Goal: Information Seeking & Learning: Compare options

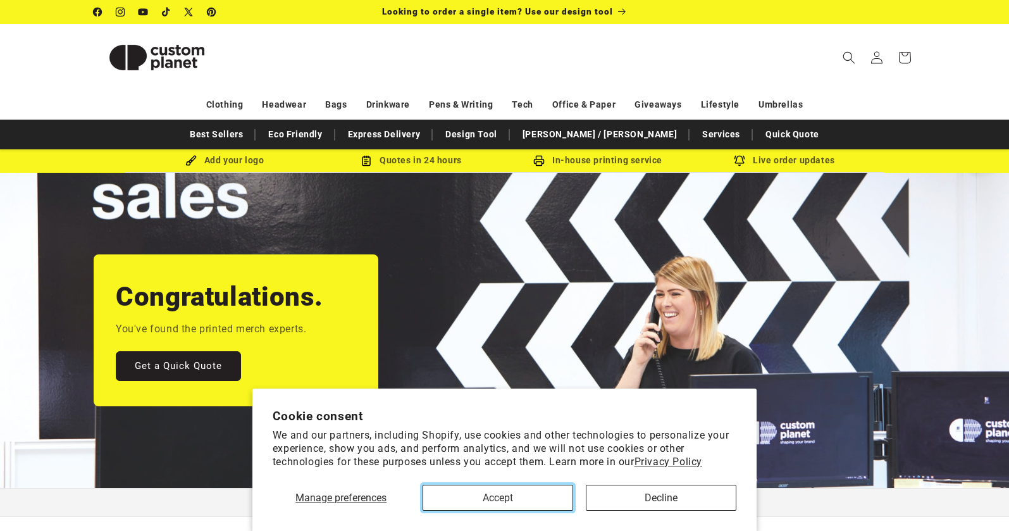
click at [537, 498] on button "Accept" at bounding box center [498, 498] width 151 height 26
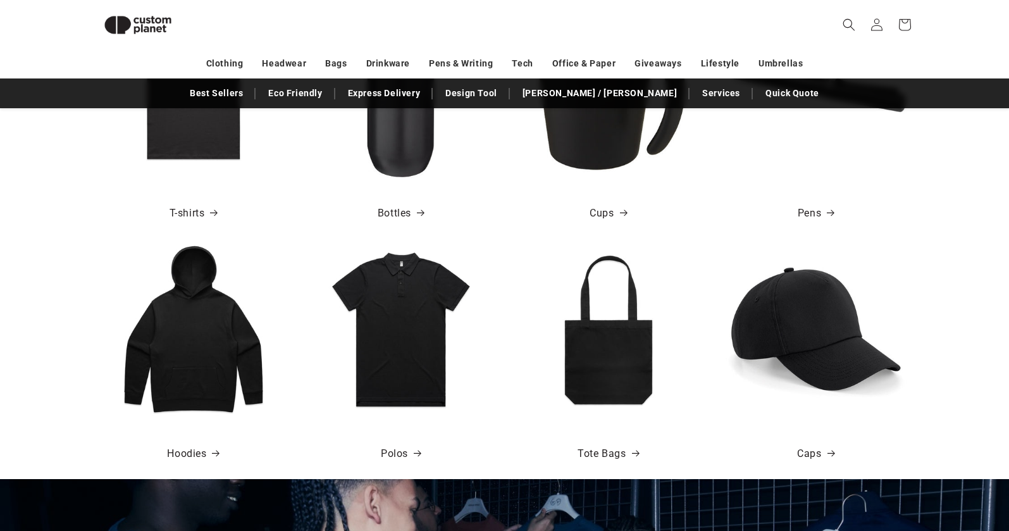
scroll to position [551, 0]
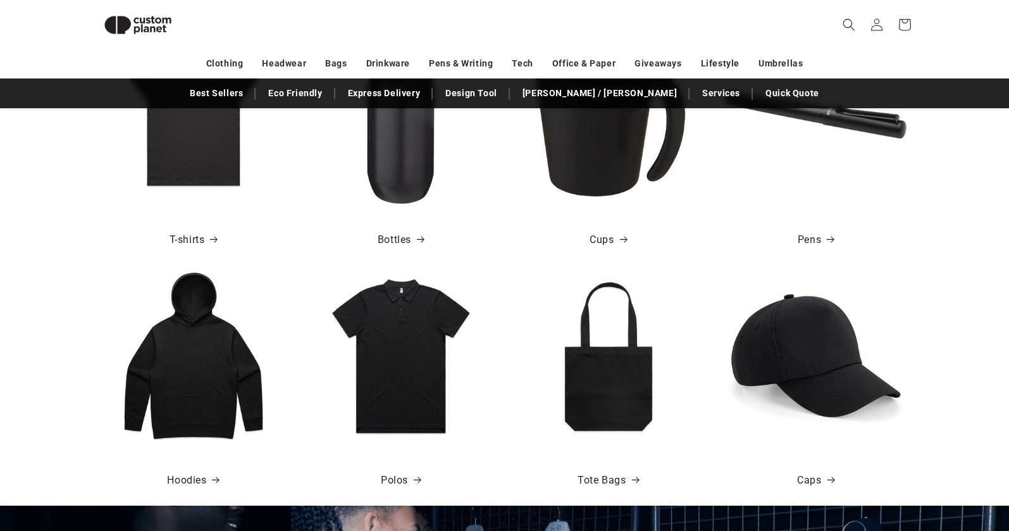
click at [183, 361] on img at bounding box center [193, 355] width 181 height 181
click at [192, 480] on link "Hoodies" at bounding box center [193, 480] width 52 height 18
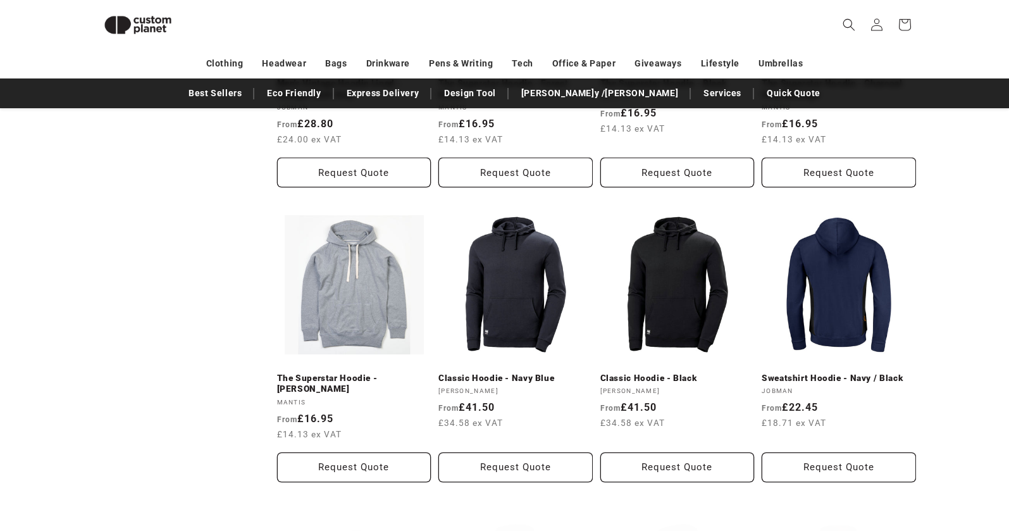
scroll to position [939, 0]
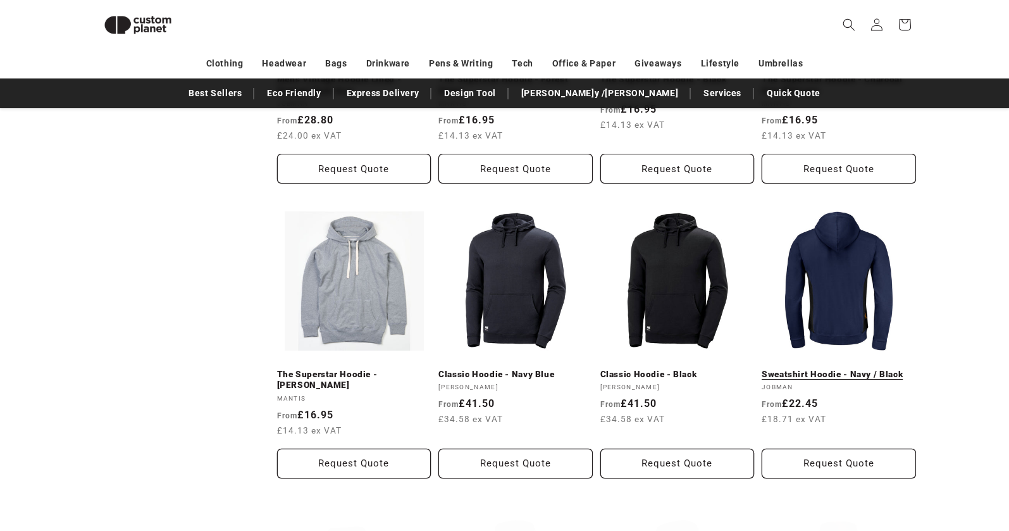
click at [843, 369] on link "Sweatshirt Hoodie - Navy / Black" at bounding box center [839, 374] width 154 height 11
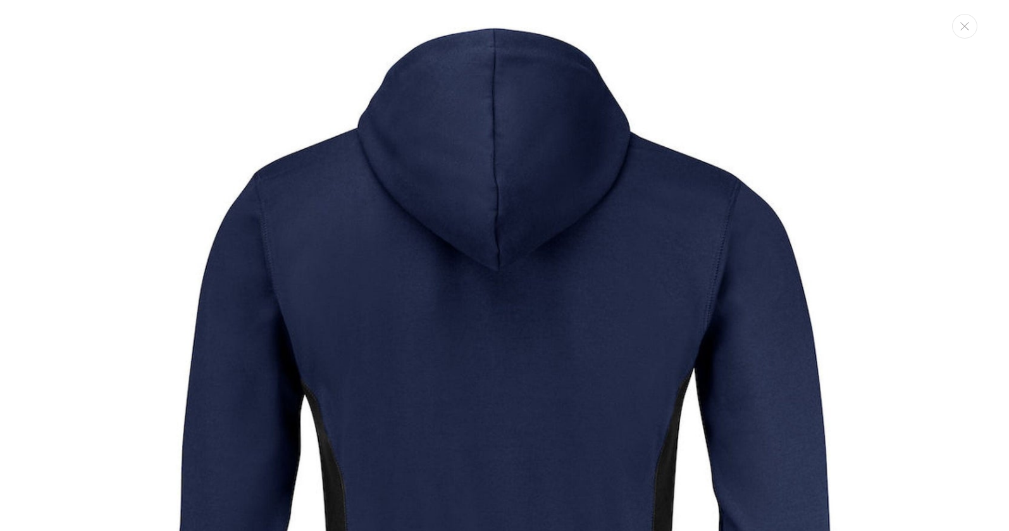
click at [491, 247] on img "Media gallery" at bounding box center [505, 448] width 870 height 870
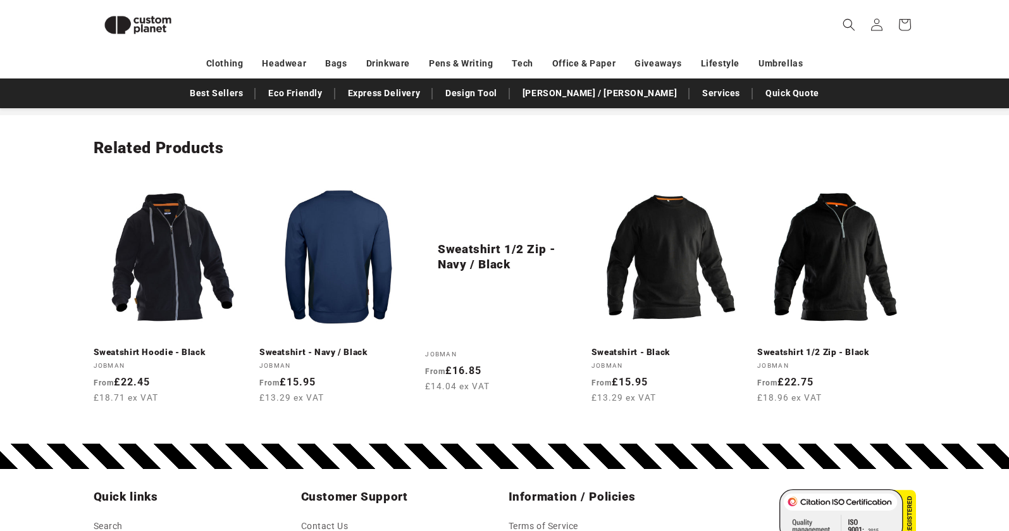
scroll to position [1509, 0]
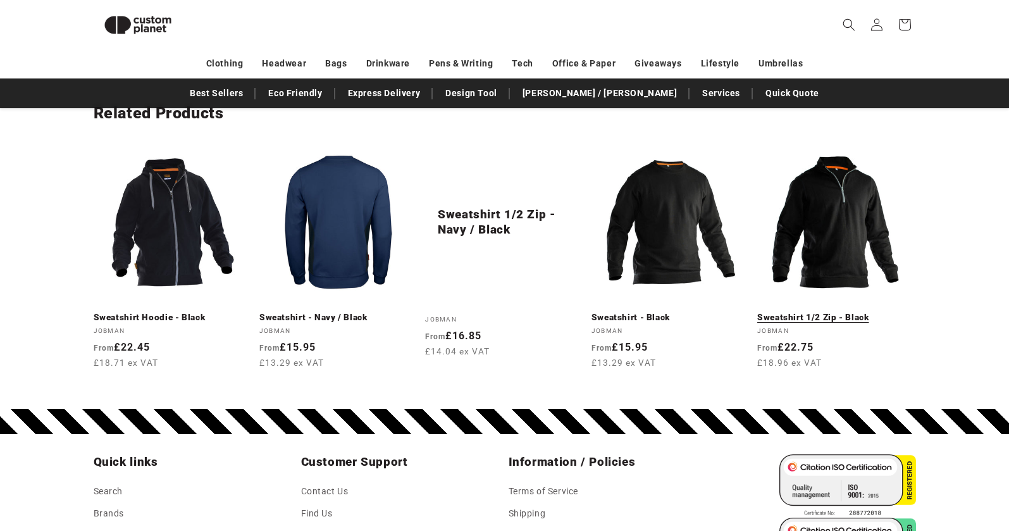
click at [827, 312] on link "Sweatshirt 1/2 Zip - Black" at bounding box center [836, 317] width 158 height 11
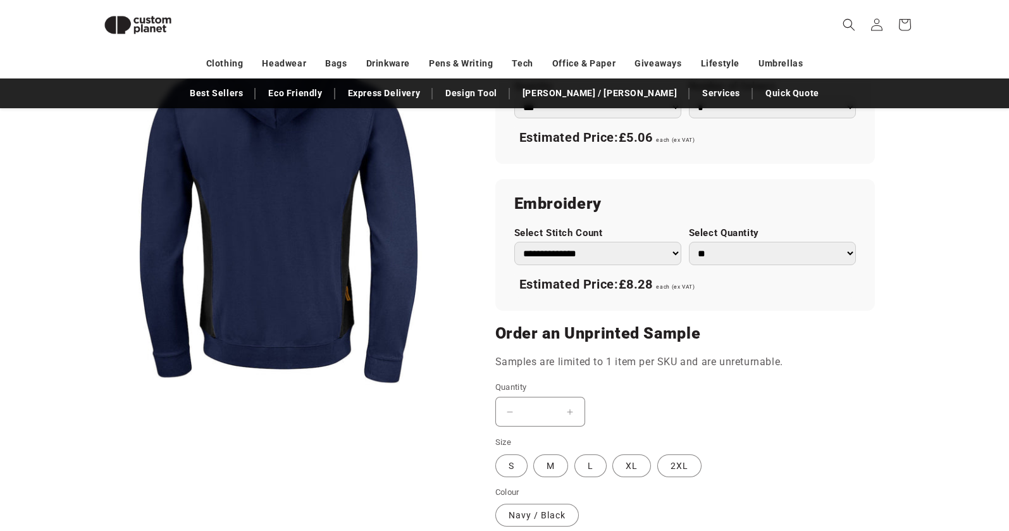
scroll to position [175, 0]
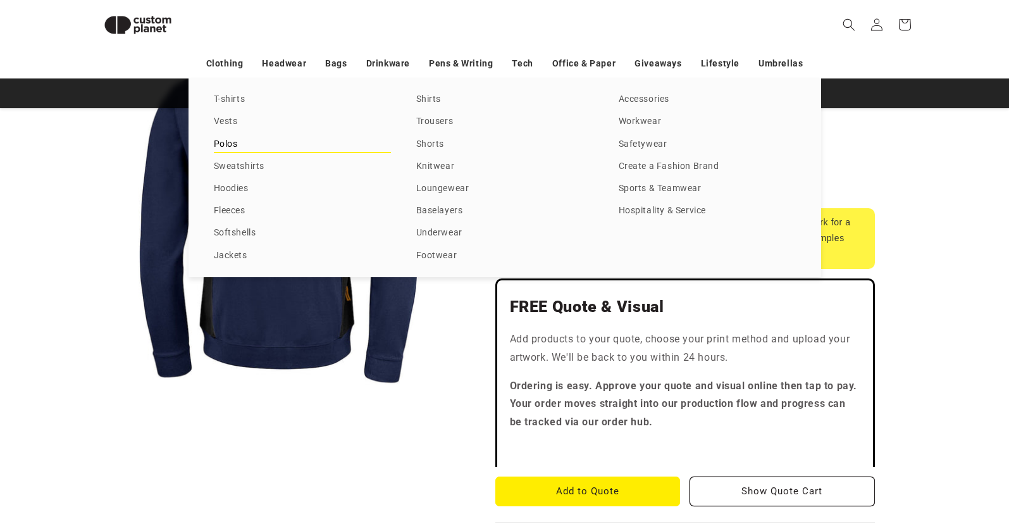
click at [230, 139] on link "Polos" at bounding box center [302, 144] width 177 height 17
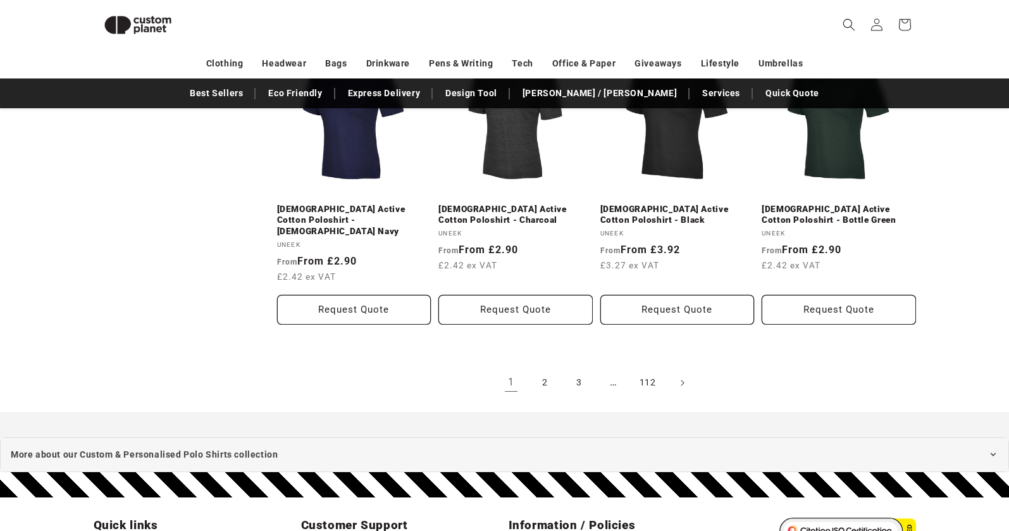
scroll to position [1496, 0]
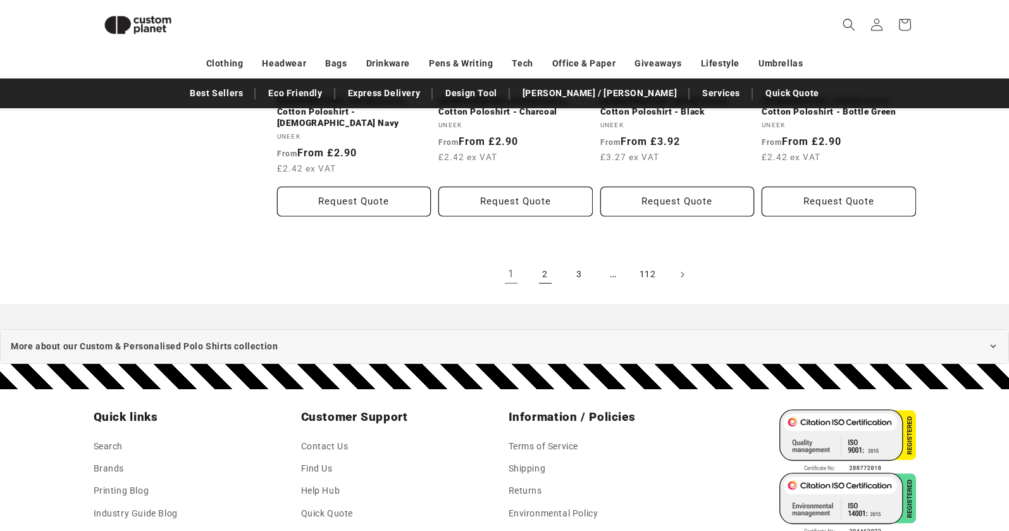
click at [547, 266] on link "2" at bounding box center [545, 275] width 28 height 28
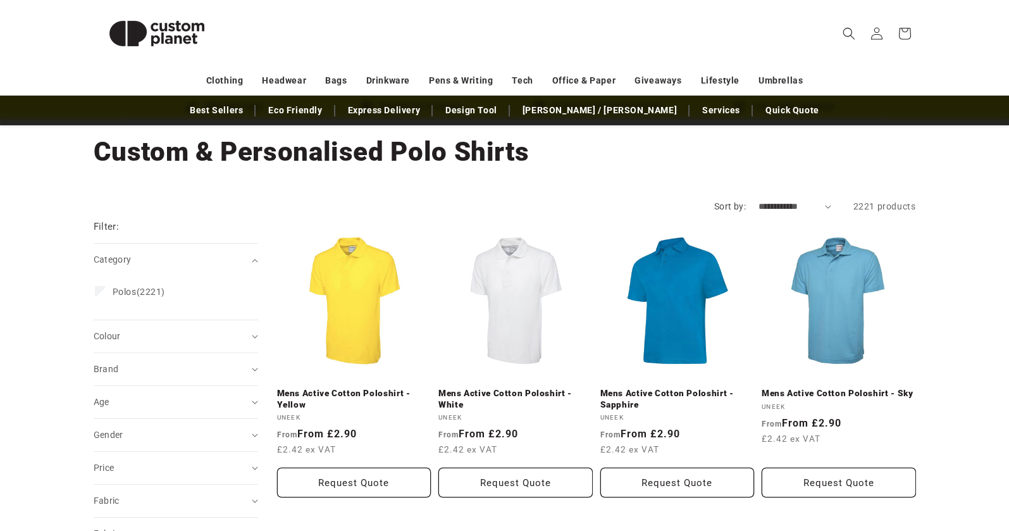
scroll to position [55, 0]
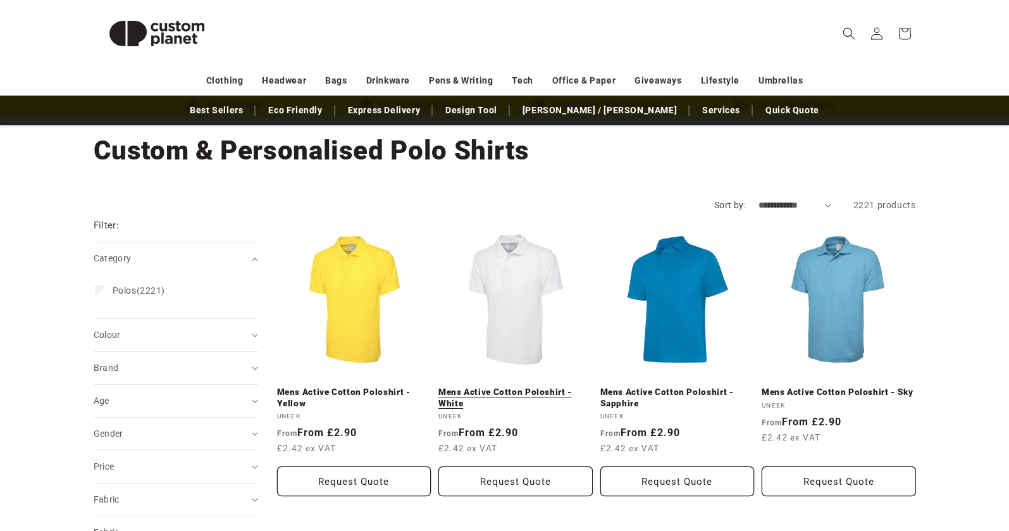
click at [507, 386] on link "Mens Active Cotton Poloshirt - White" at bounding box center [515, 397] width 154 height 22
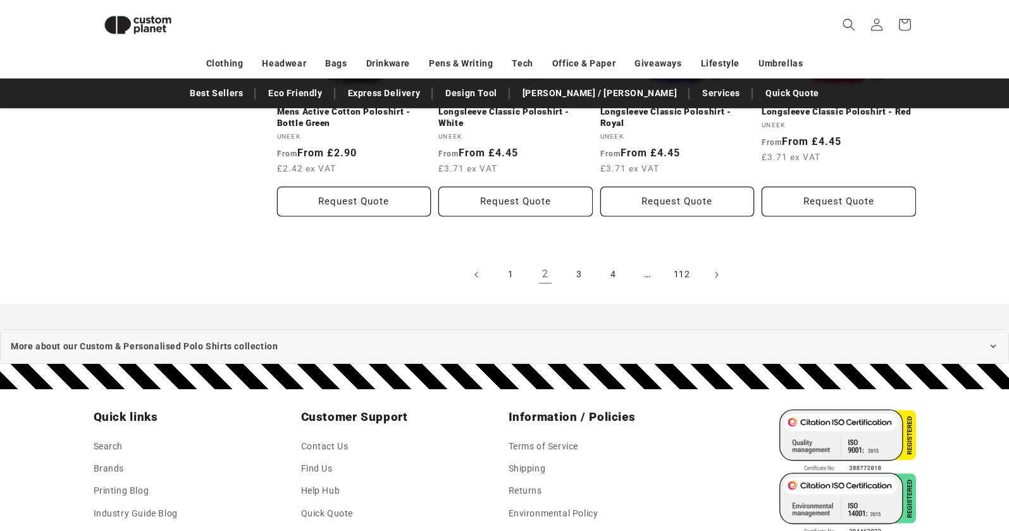
scroll to position [1524, 0]
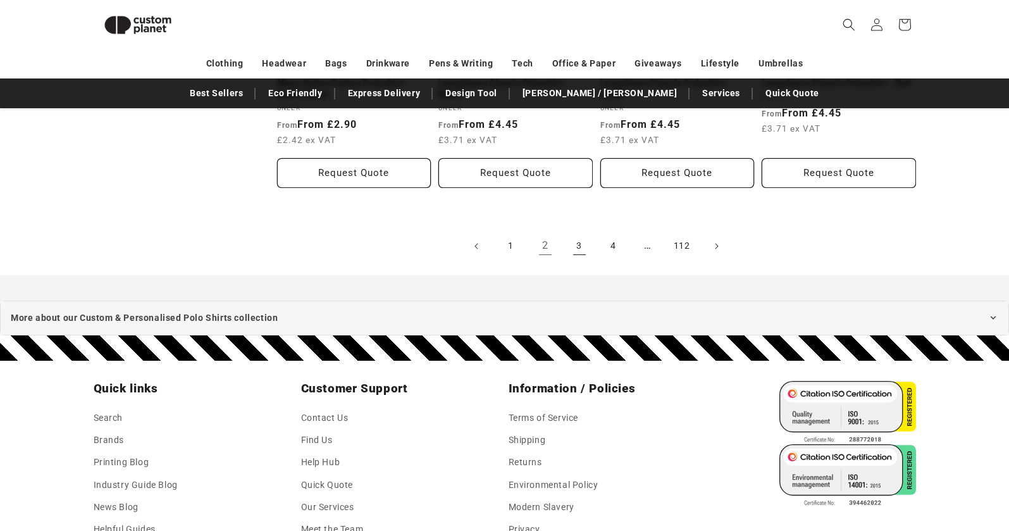
click at [576, 245] on link "3" at bounding box center [579, 246] width 28 height 28
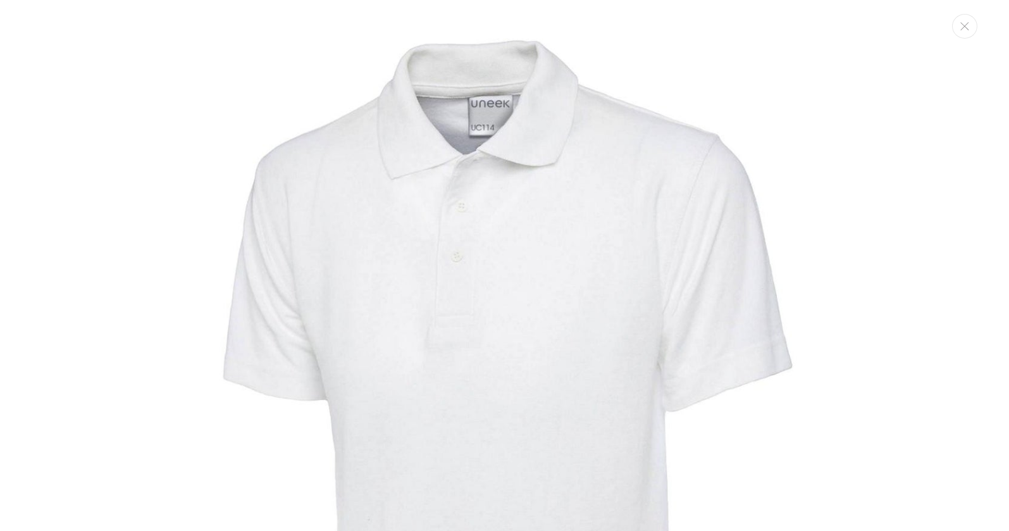
click at [554, 197] on img "Media gallery" at bounding box center [505, 435] width 870 height 870
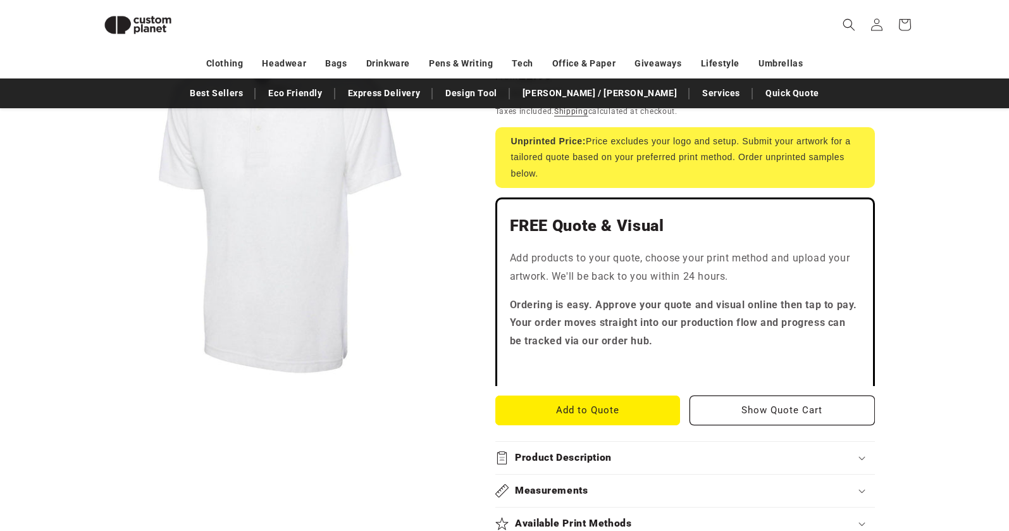
scroll to position [0, 0]
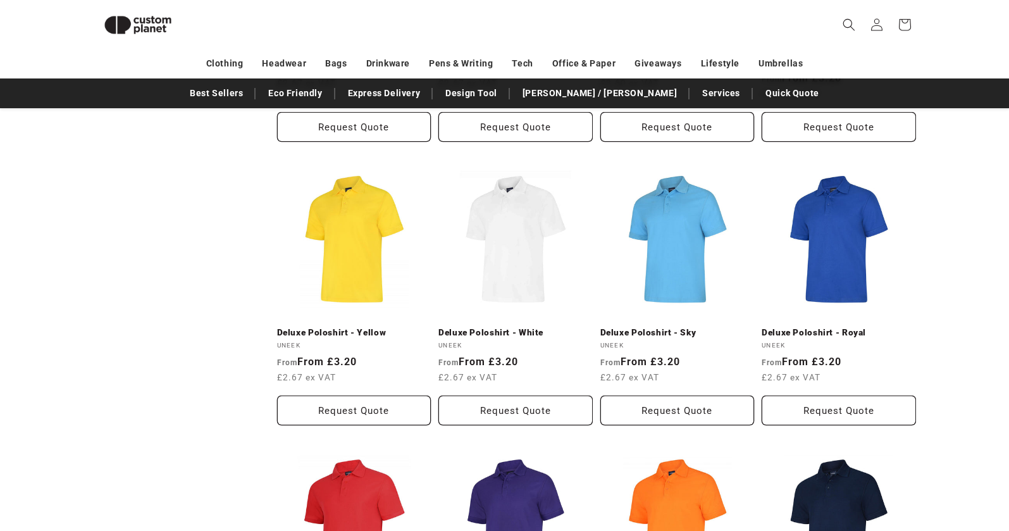
scroll to position [982, 0]
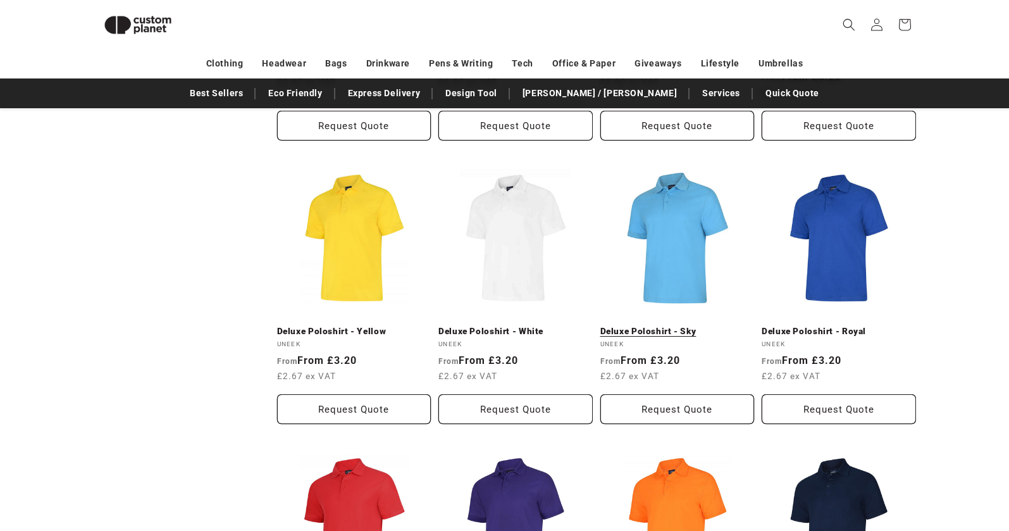
click at [679, 326] on link "Deluxe Poloshirt - Sky" at bounding box center [677, 331] width 154 height 11
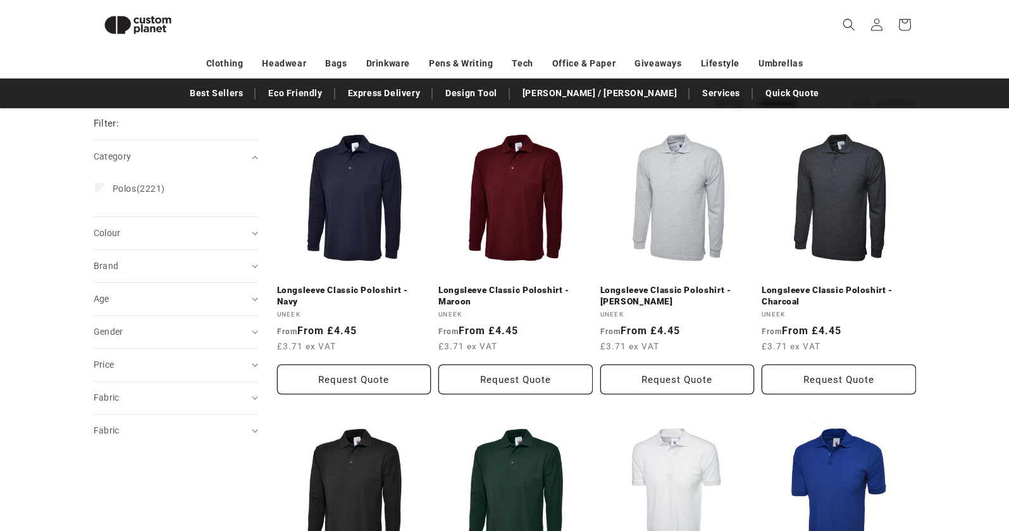
scroll to position [0, 0]
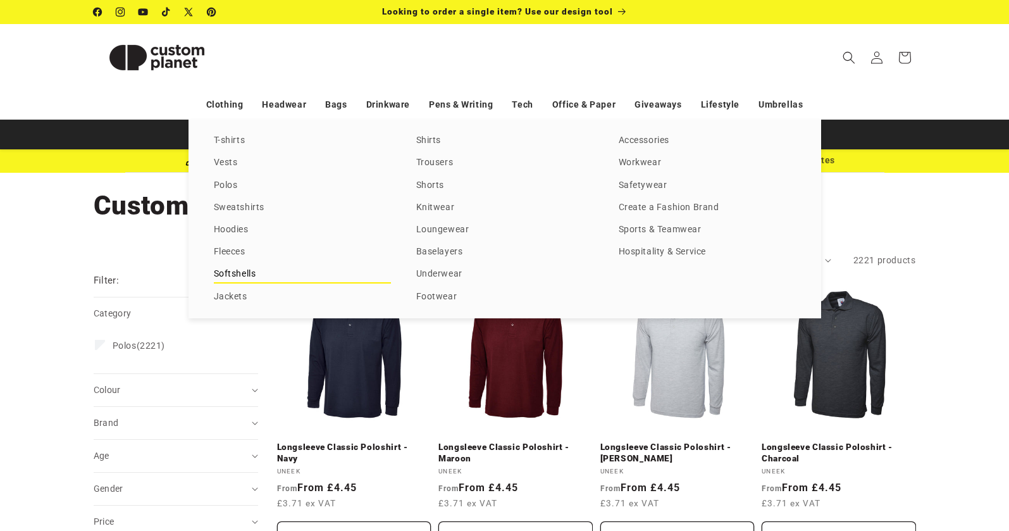
click at [242, 271] on link "Softshells" at bounding box center [302, 274] width 177 height 17
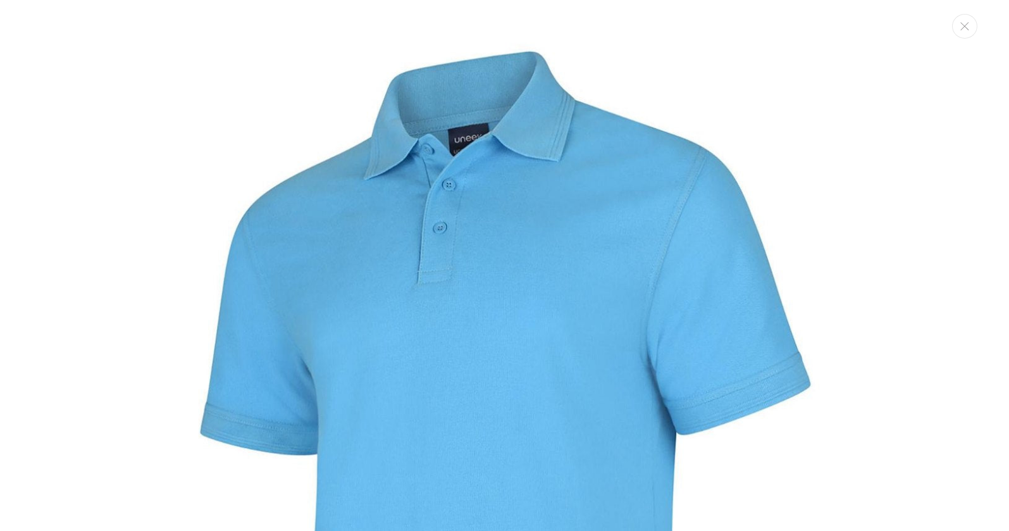
scroll to position [13, 0]
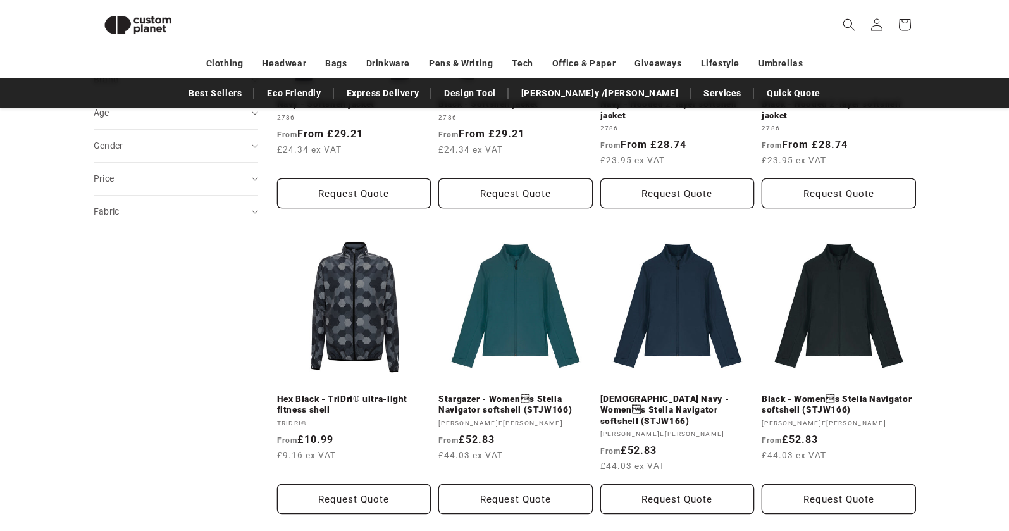
scroll to position [327, 0]
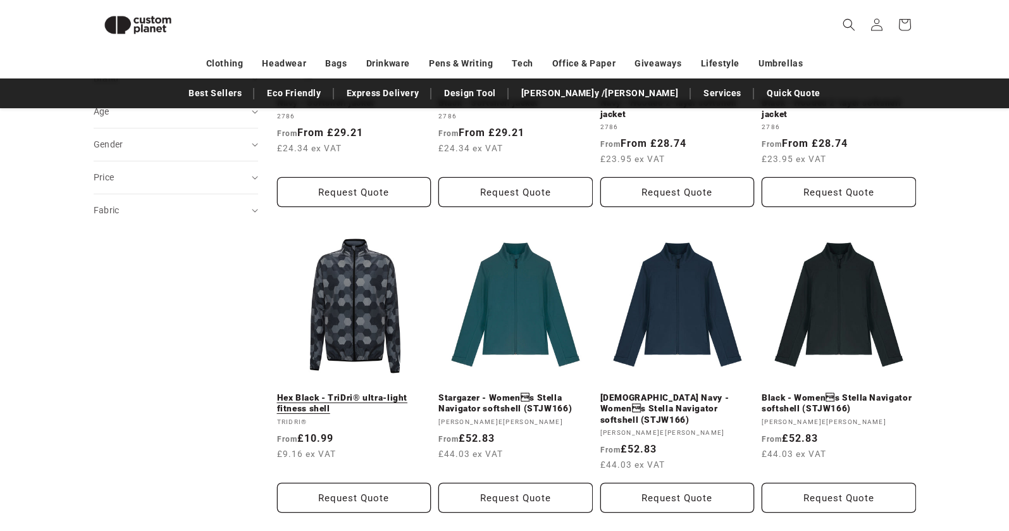
click at [354, 392] on link "Hex Black - TriDri® ultra-light fitness shell" at bounding box center [354, 403] width 154 height 22
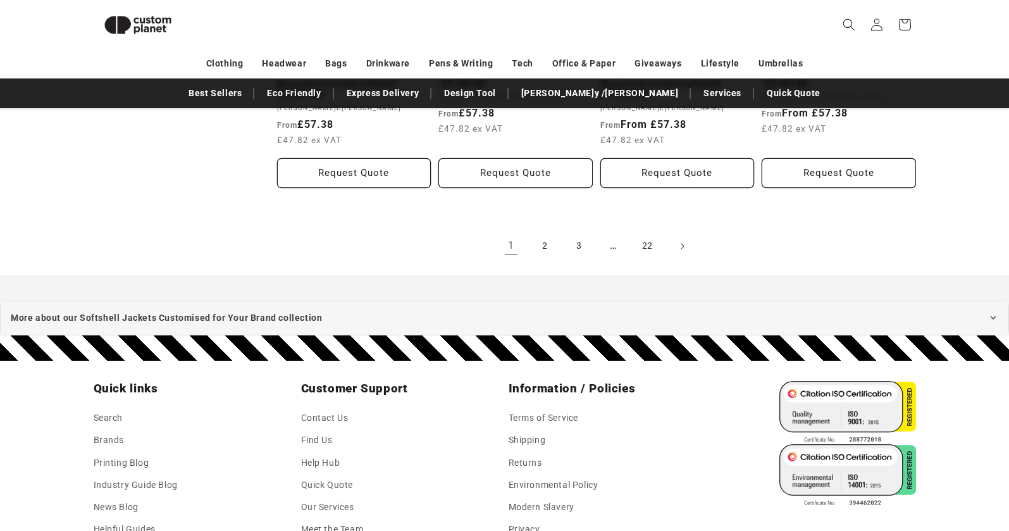
scroll to position [1586, 0]
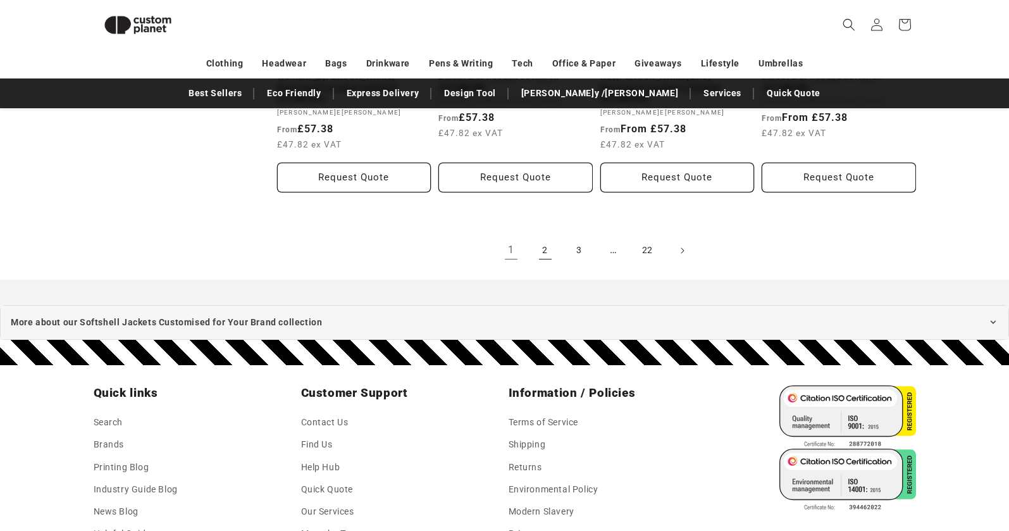
click at [540, 237] on link "2" at bounding box center [545, 251] width 28 height 28
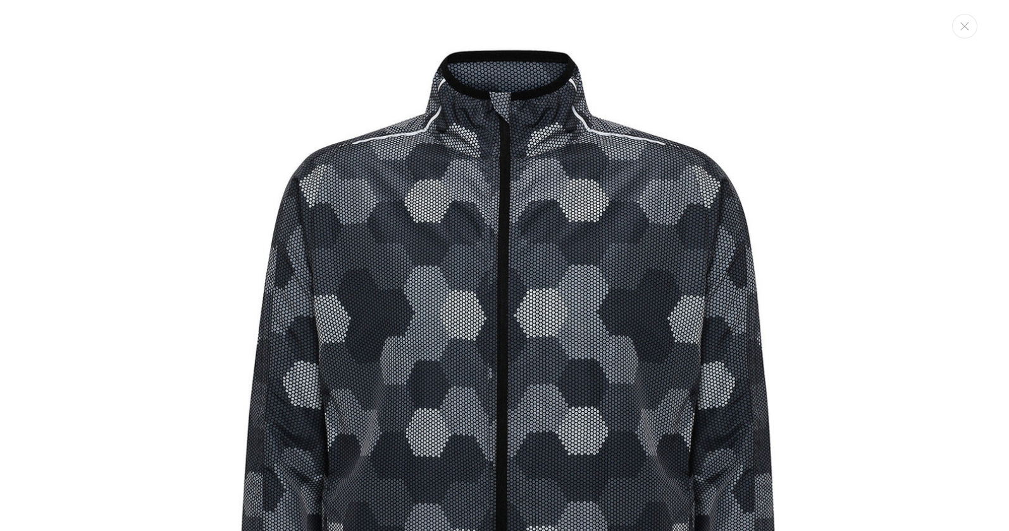
click at [495, 102] on img "Media gallery" at bounding box center [505, 448] width 870 height 870
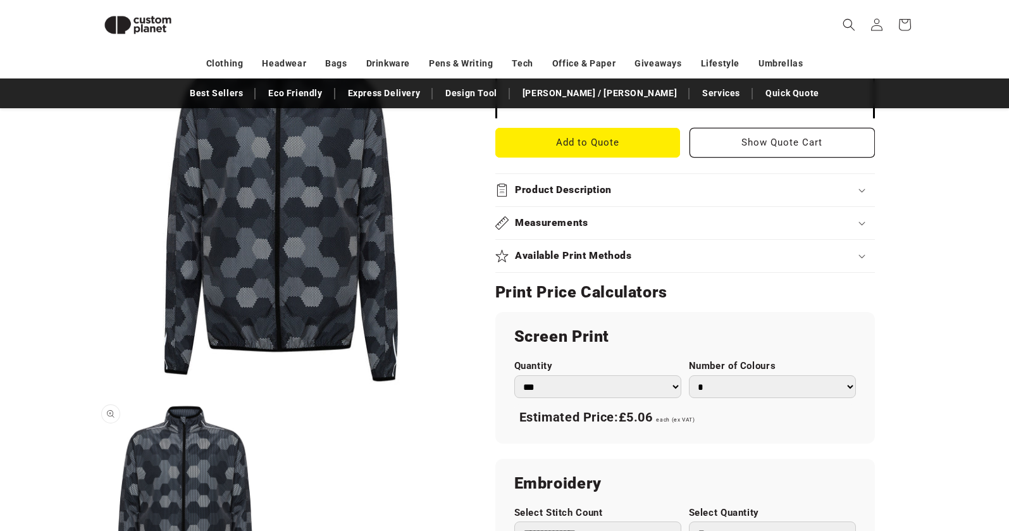
scroll to position [529, 0]
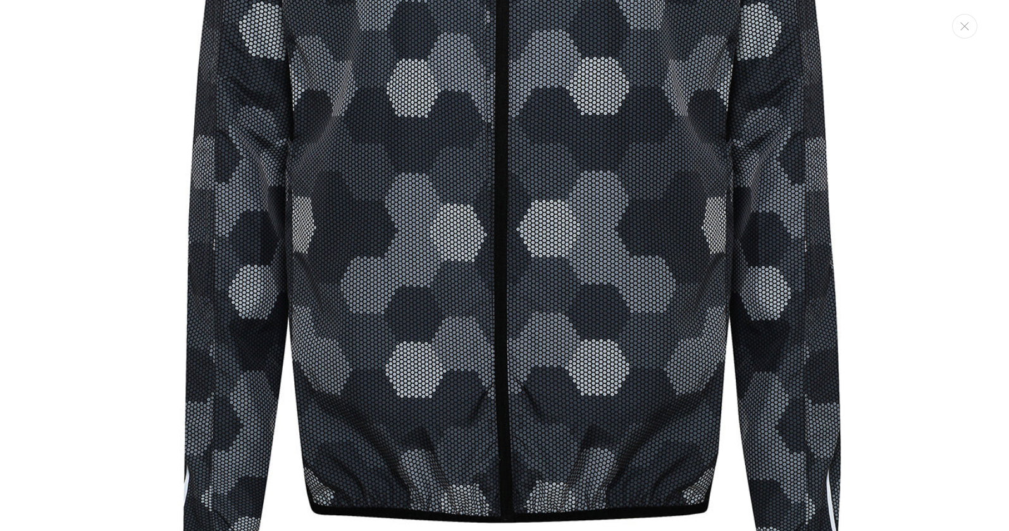
scroll to position [1414, 0]
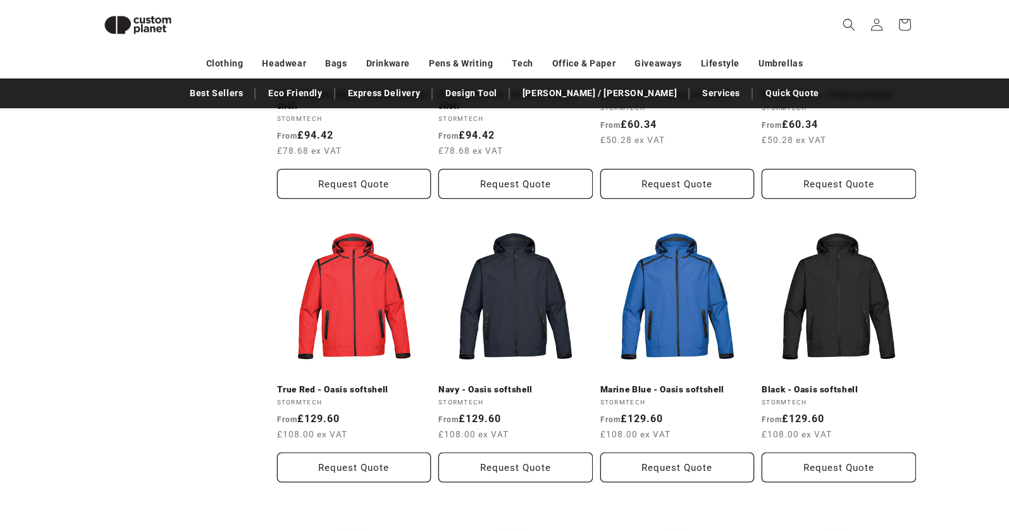
scroll to position [645, 0]
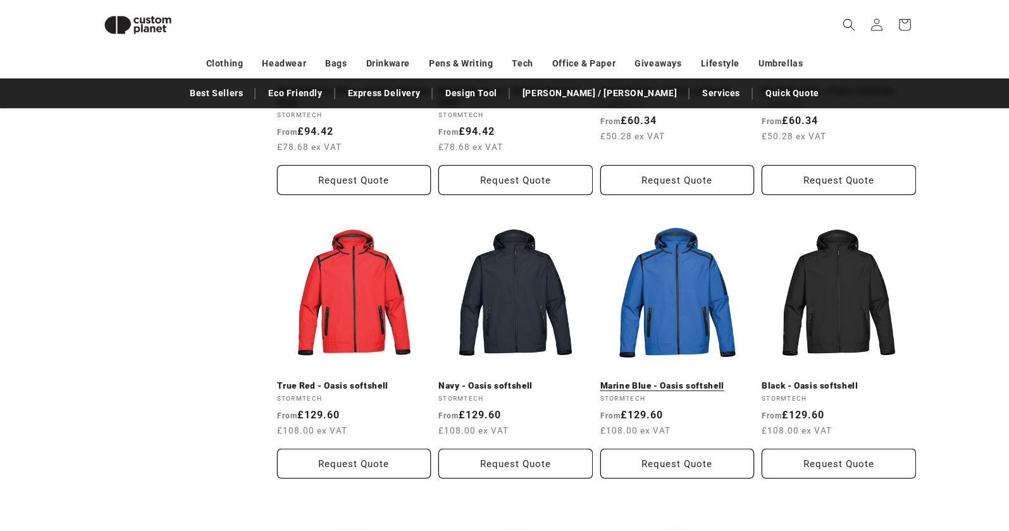
click at [675, 380] on link "Marine Blue - Oasis softshell" at bounding box center [677, 385] width 154 height 11
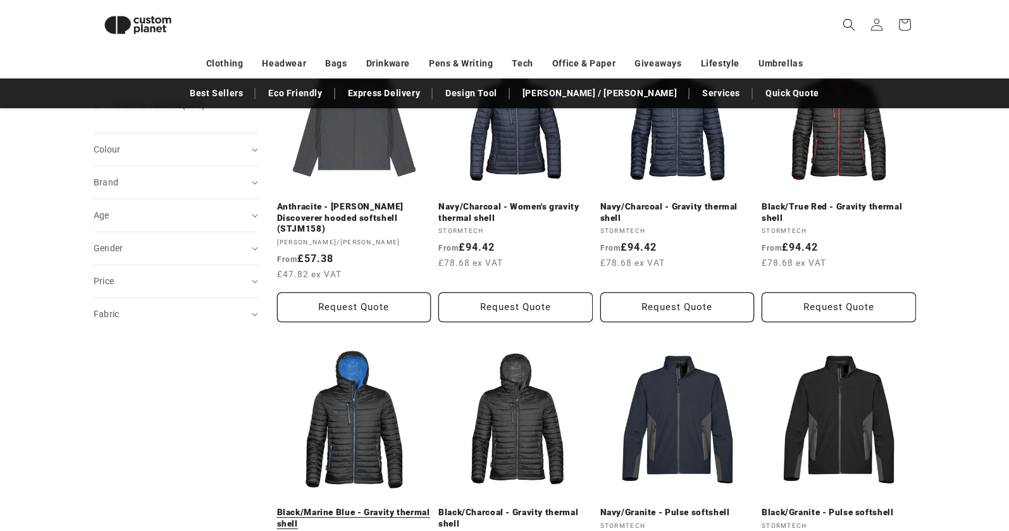
scroll to position [0, 0]
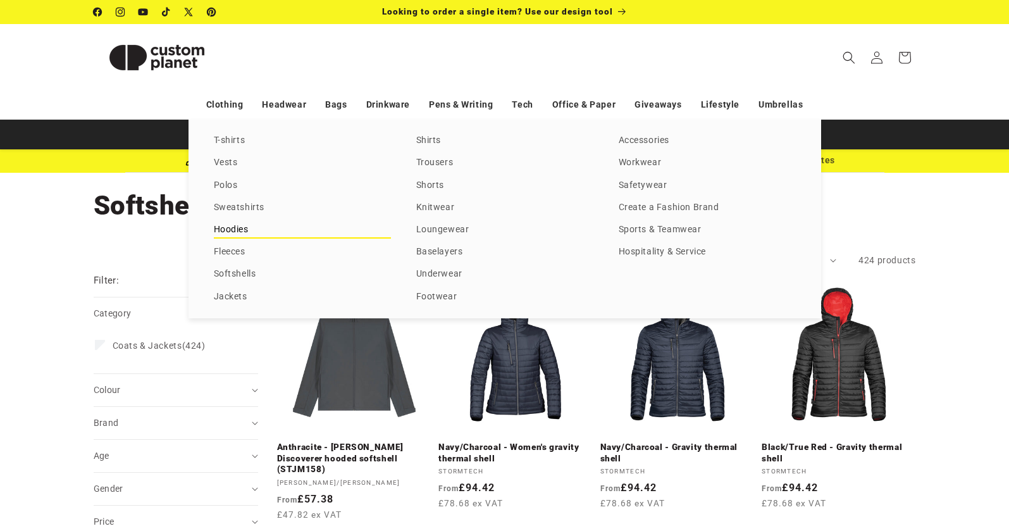
click at [245, 229] on link "Hoodies" at bounding box center [302, 229] width 177 height 17
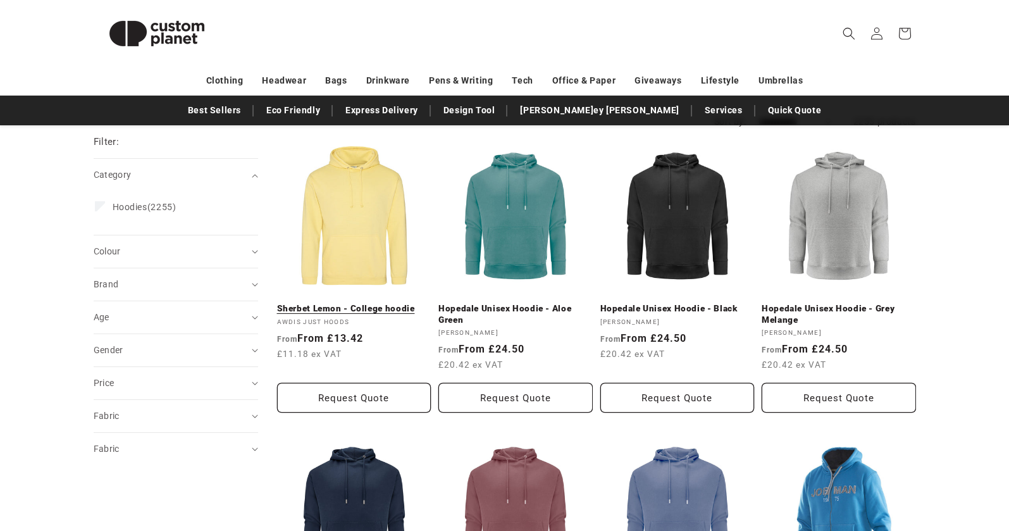
scroll to position [140, 0]
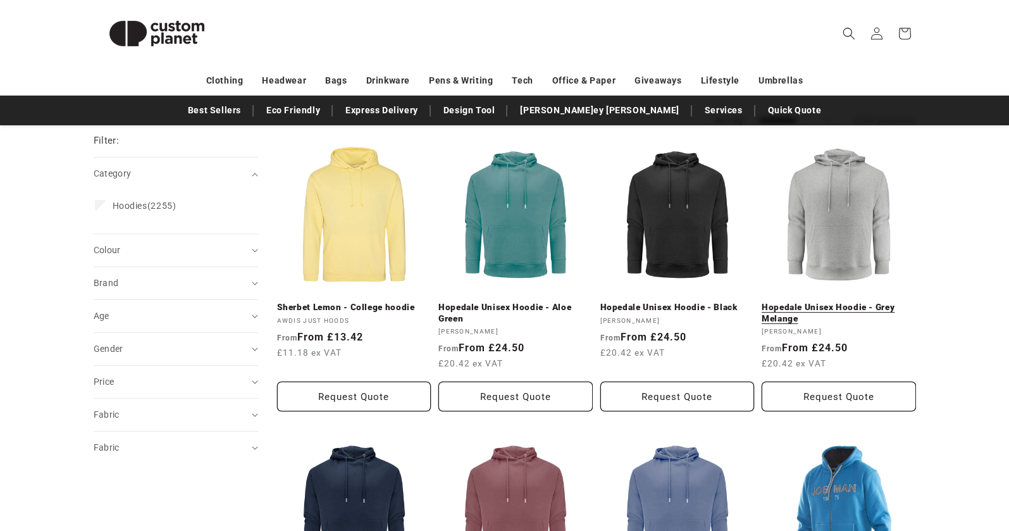
click at [841, 302] on link "Hopedale Unisex Hoodie - Grey Melange" at bounding box center [839, 313] width 154 height 22
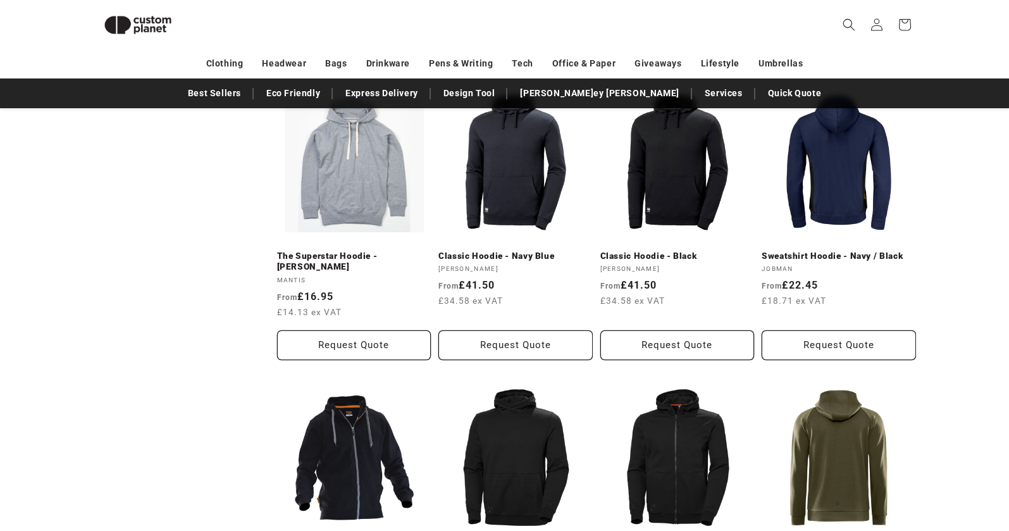
scroll to position [1275, 0]
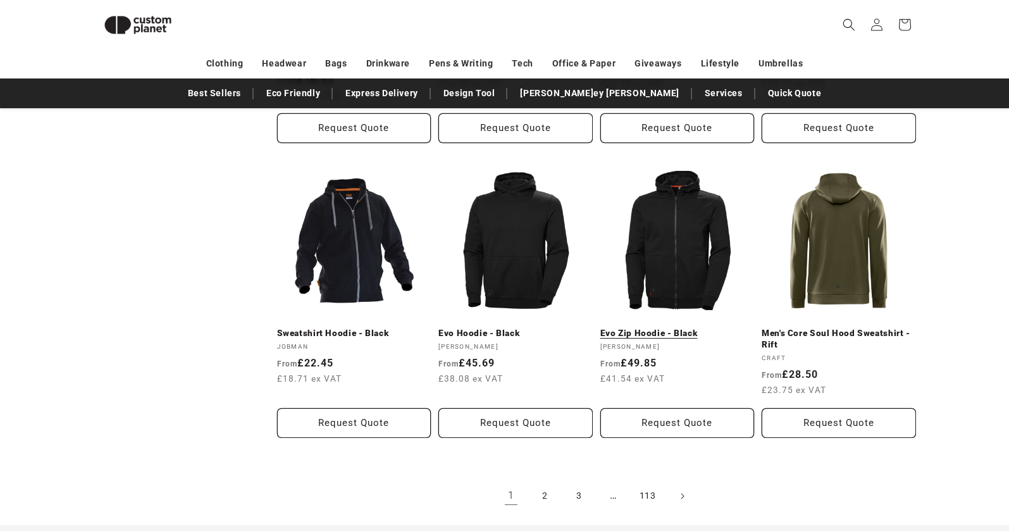
click at [686, 328] on link "Evo Zip Hoodie - Black" at bounding box center [677, 333] width 154 height 11
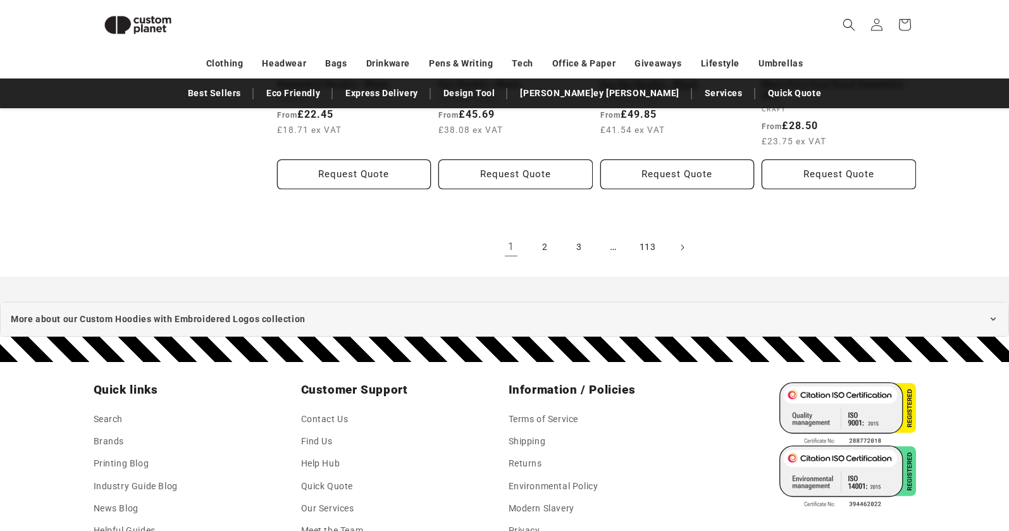
scroll to position [1533, 0]
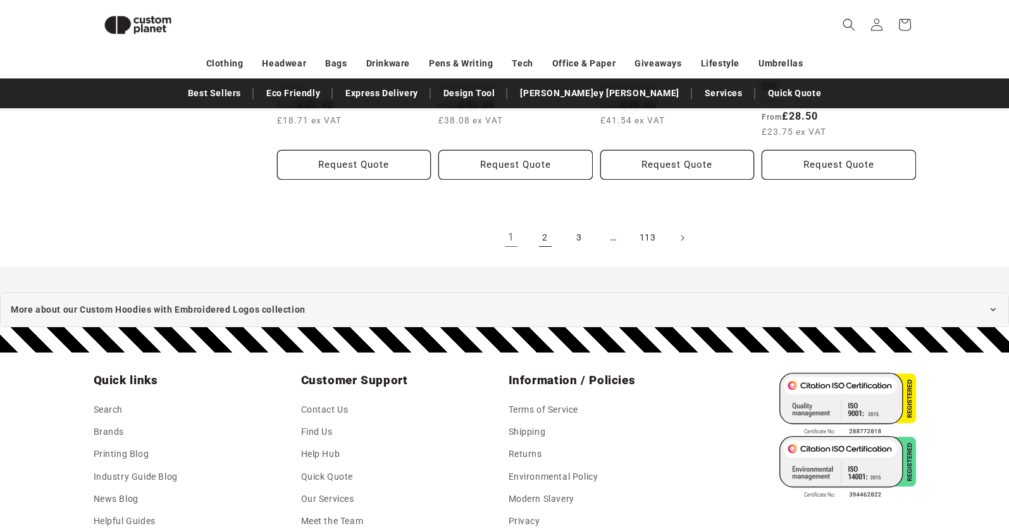
click at [546, 240] on link "2" at bounding box center [545, 238] width 28 height 28
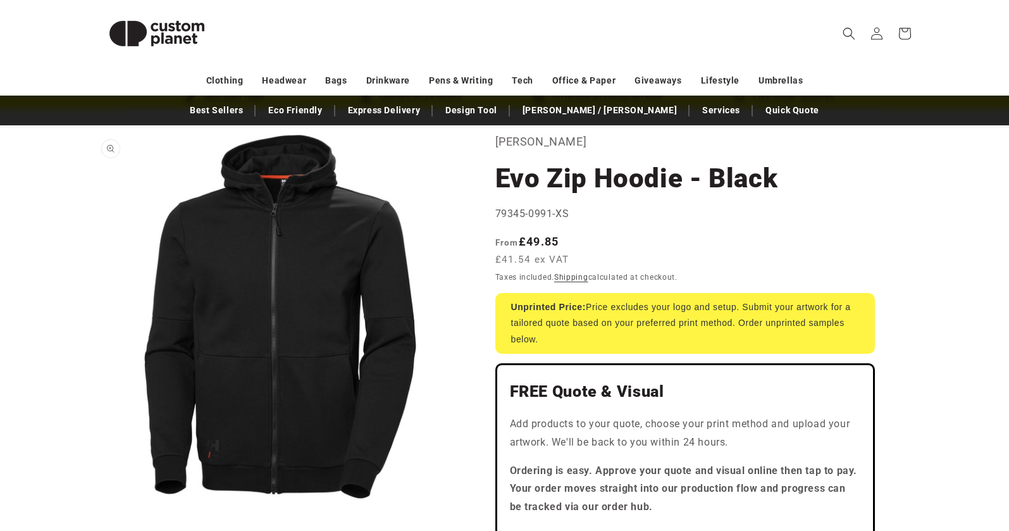
scroll to position [63, 0]
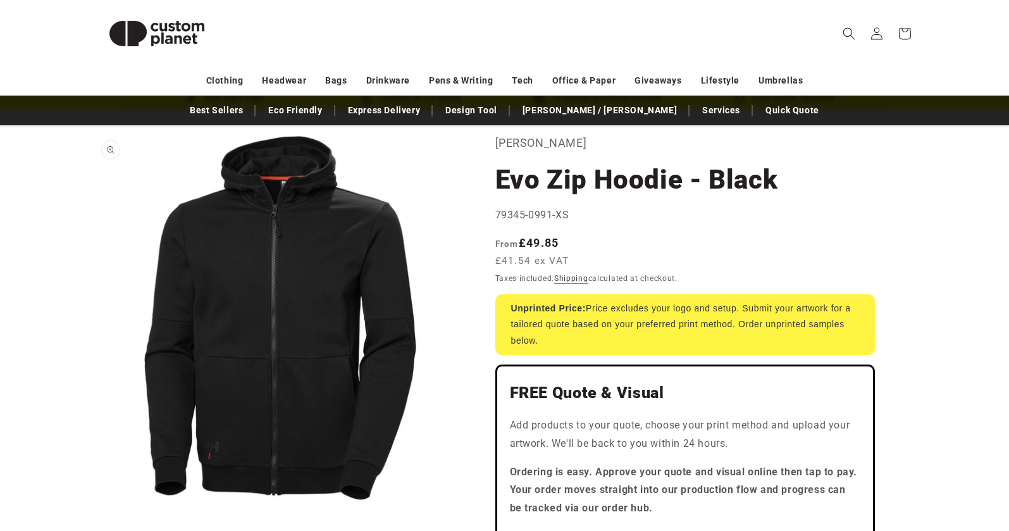
click at [94, 503] on button "Open media 1 in modal" at bounding box center [94, 503] width 0 height 0
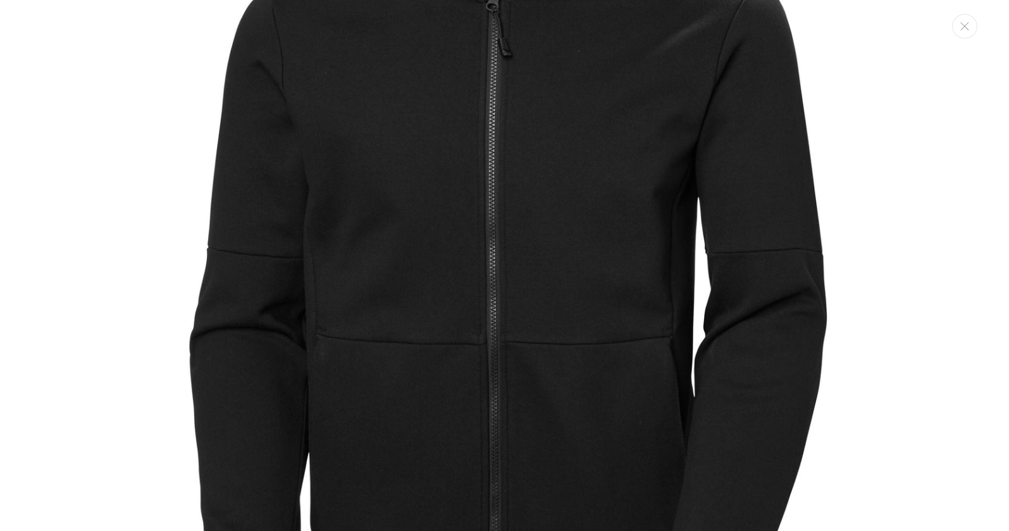
scroll to position [0, 0]
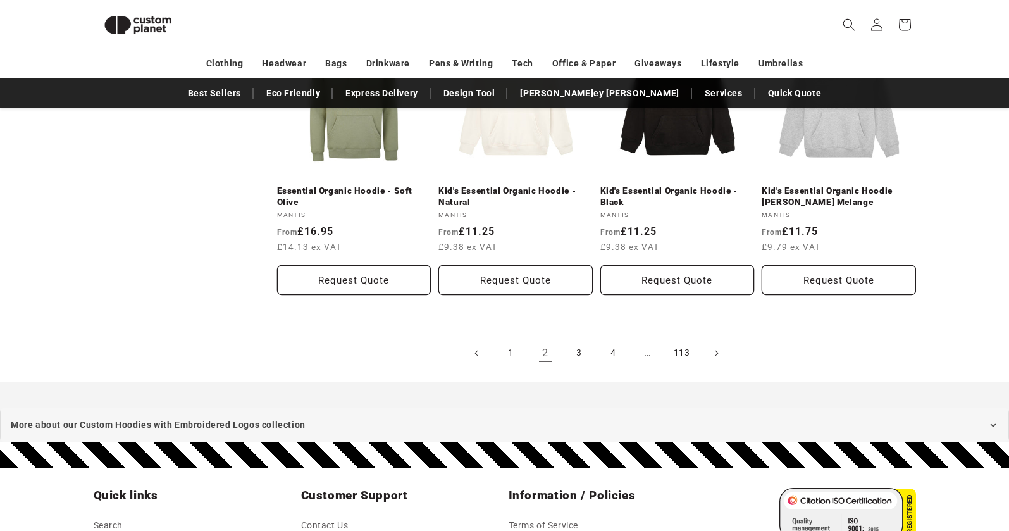
scroll to position [1430, 0]
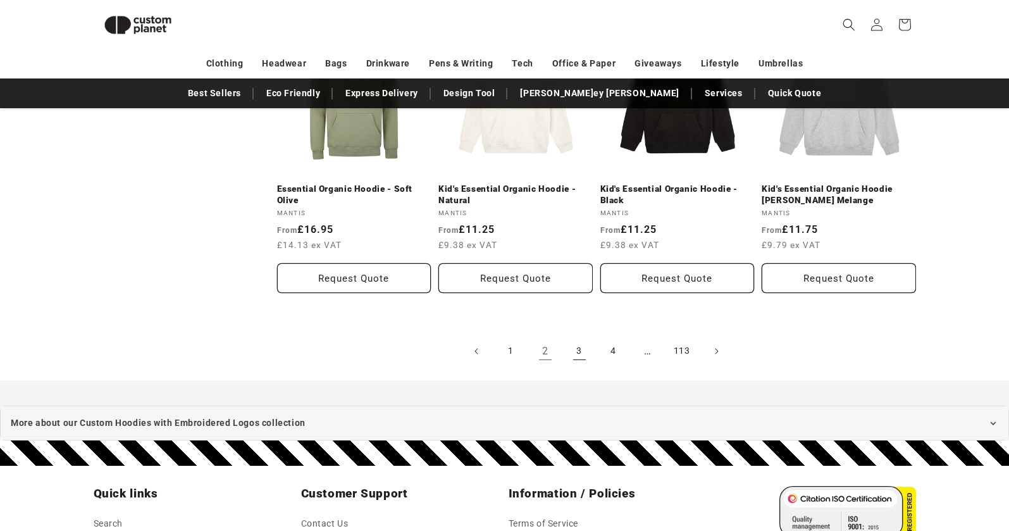
click at [579, 337] on link "3" at bounding box center [579, 351] width 28 height 28
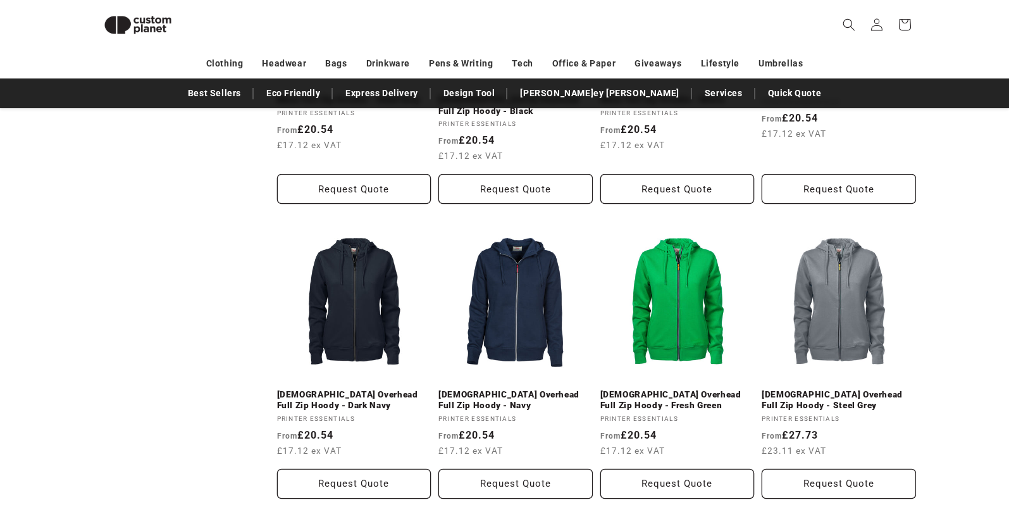
scroll to position [921, 0]
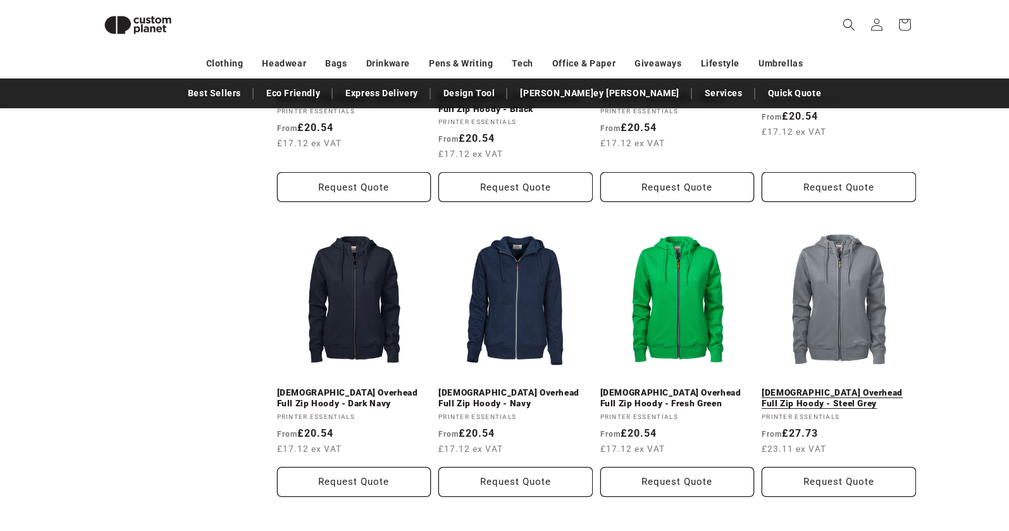
click at [858, 387] on link "Ladies Overhead Full Zip Hoody - Steel Grey" at bounding box center [839, 398] width 154 height 22
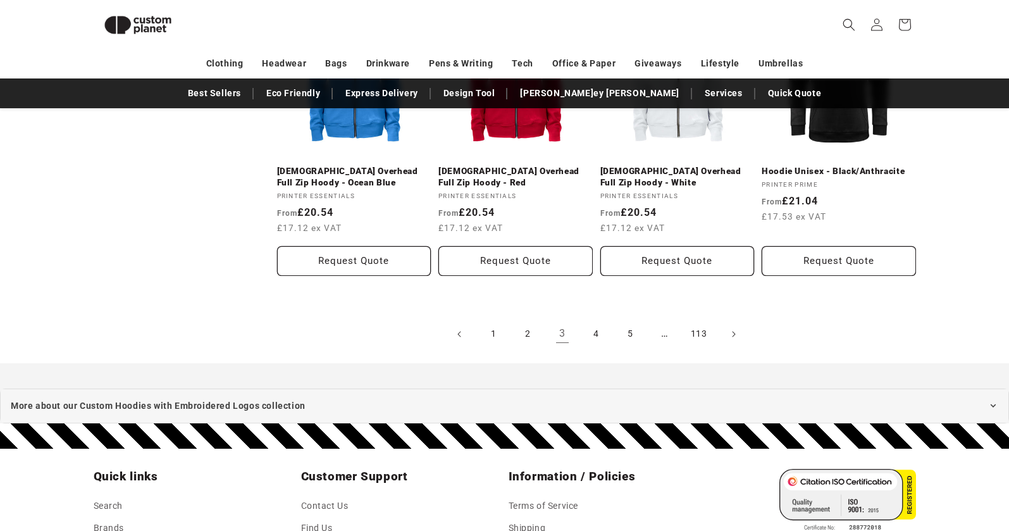
scroll to position [1446, 0]
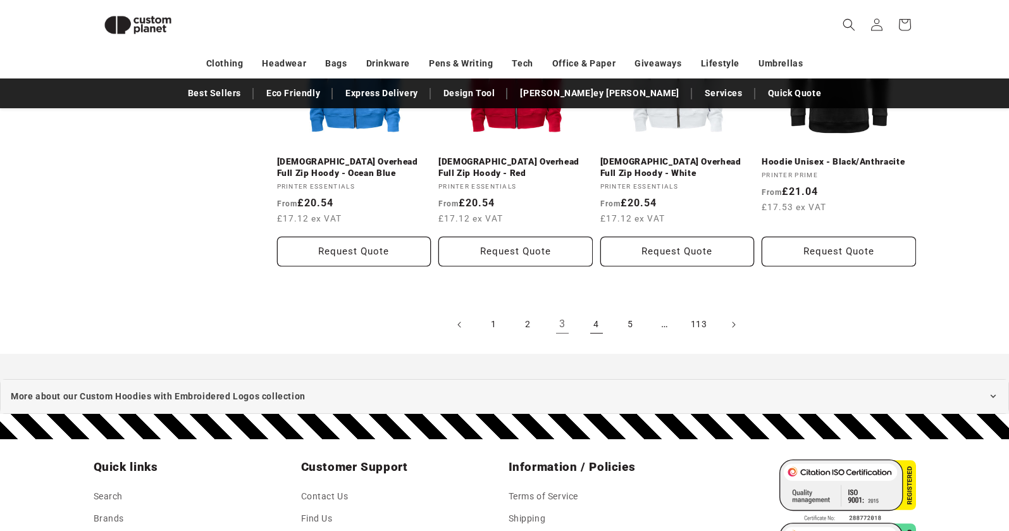
click at [599, 323] on link "4" at bounding box center [597, 325] width 28 height 28
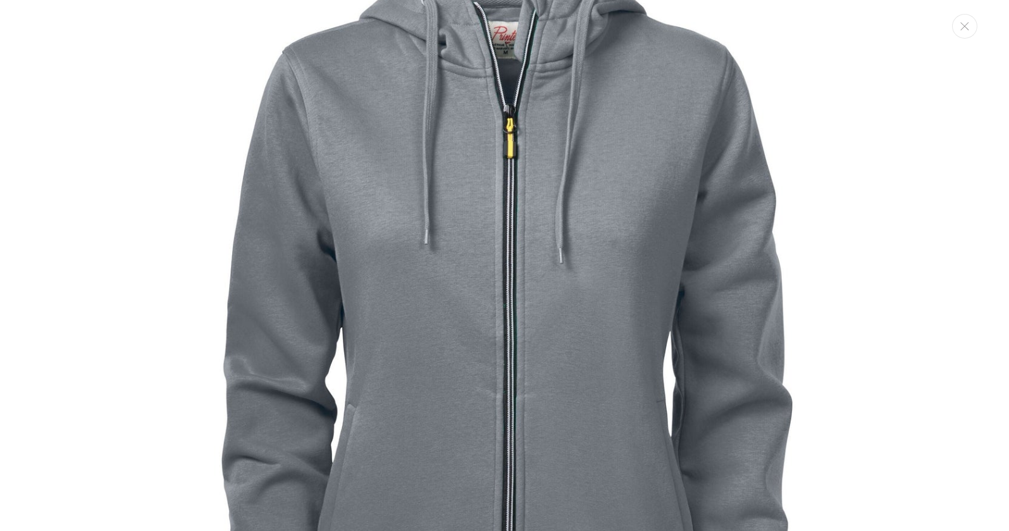
scroll to position [26, 0]
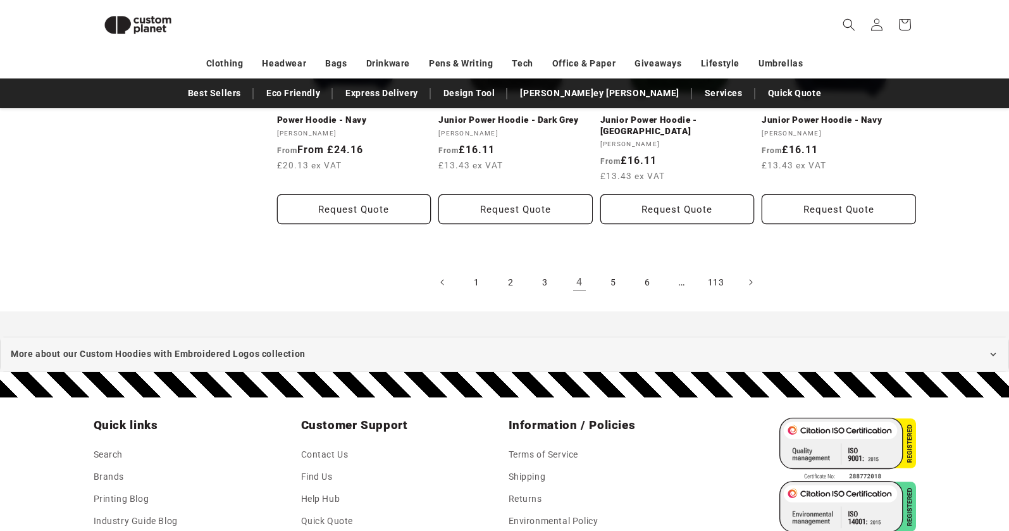
scroll to position [1472, 0]
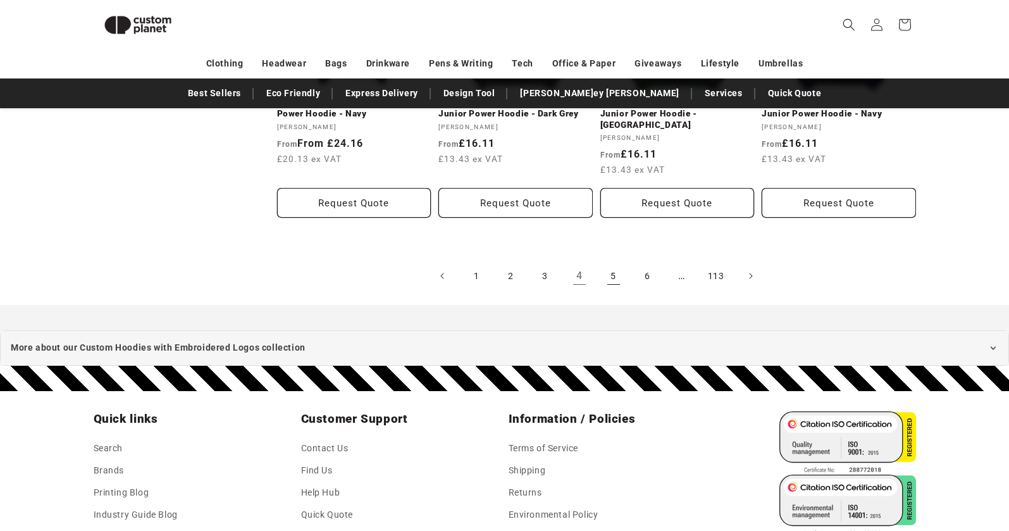
click at [611, 266] on link "5" at bounding box center [614, 276] width 28 height 28
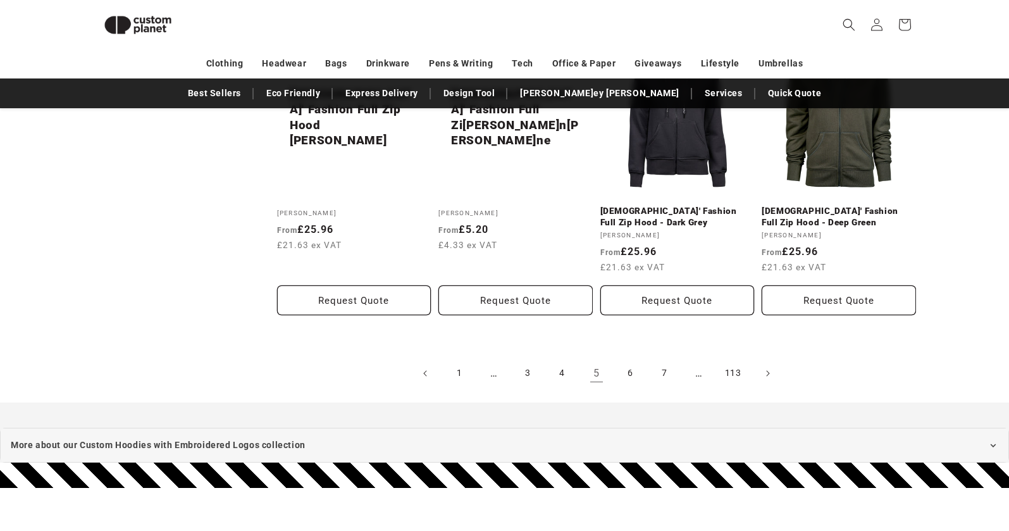
scroll to position [1411, 0]
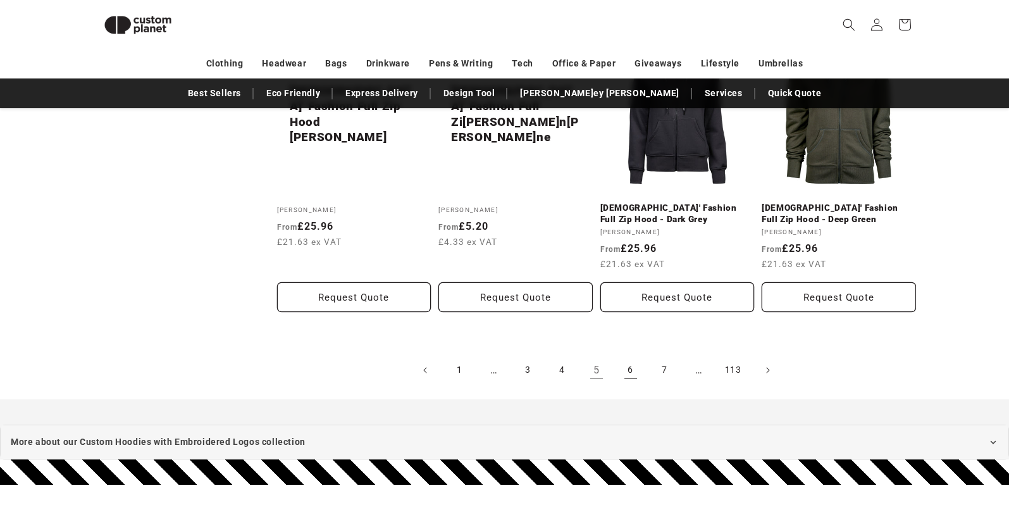
click at [633, 360] on link "6" at bounding box center [631, 370] width 28 height 28
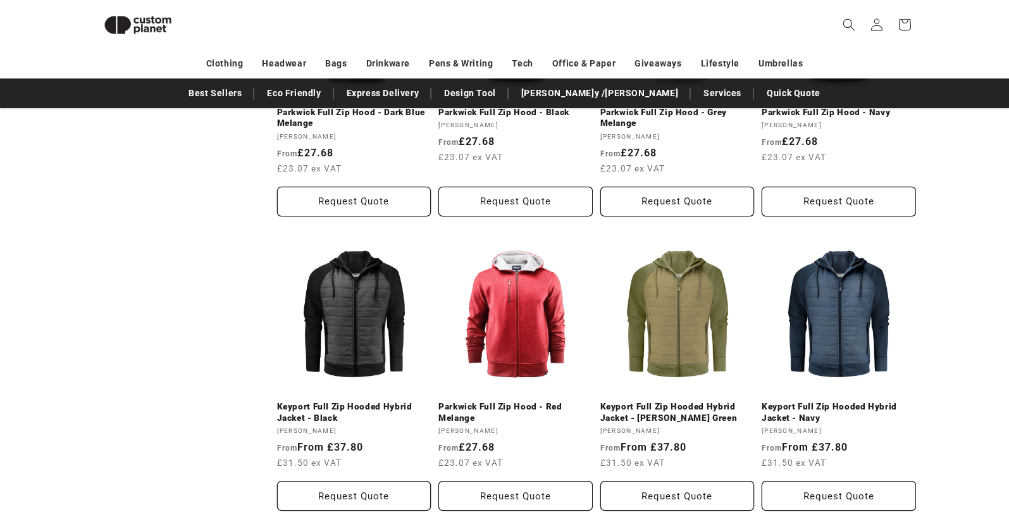
scroll to position [1180, 0]
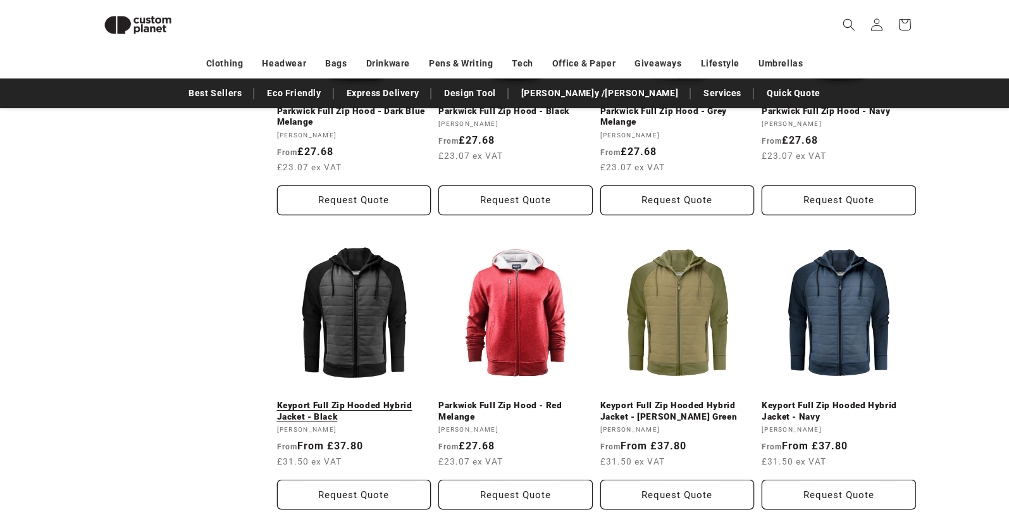
click at [372, 400] on link "Keyport Full Zip Hooded Hybrid Jacket - Black" at bounding box center [354, 411] width 154 height 22
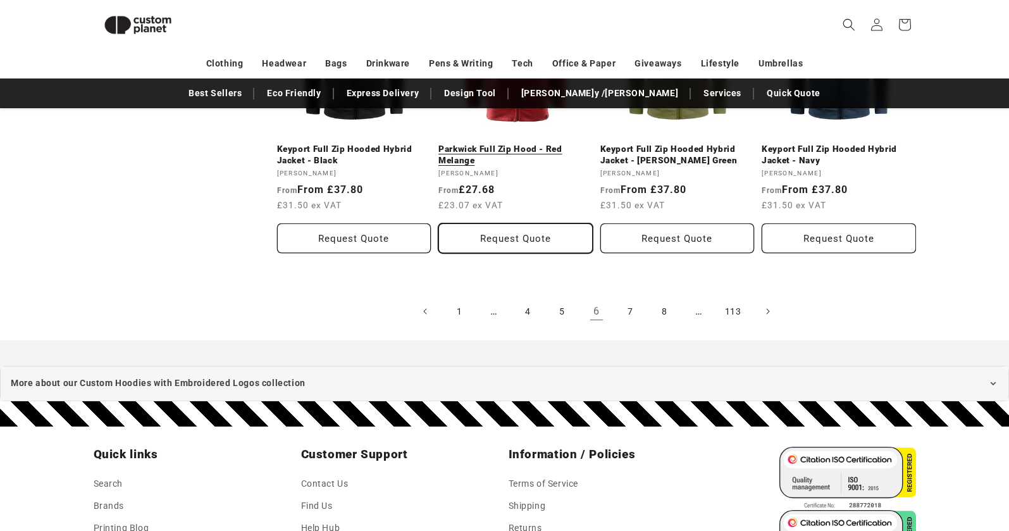
scroll to position [1439, 0]
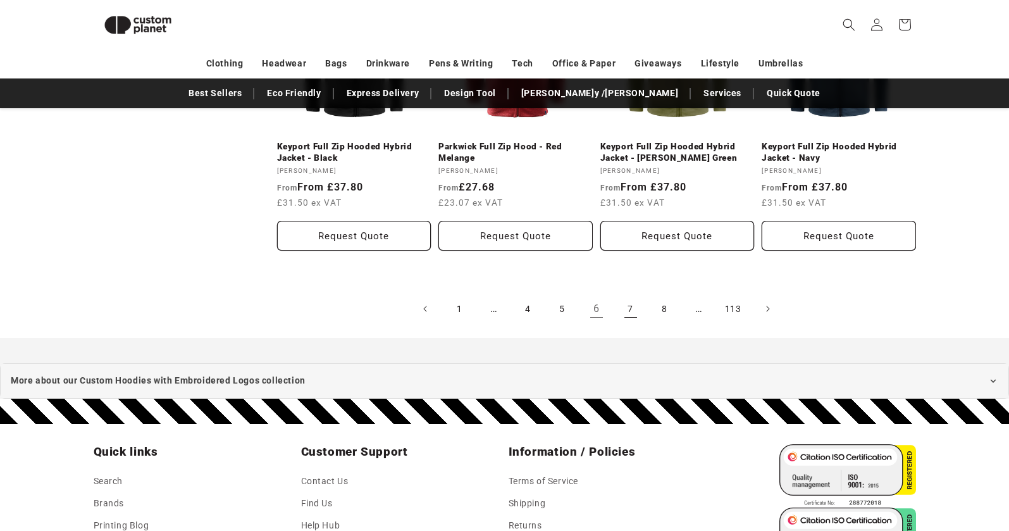
click at [634, 307] on link "7" at bounding box center [631, 309] width 28 height 28
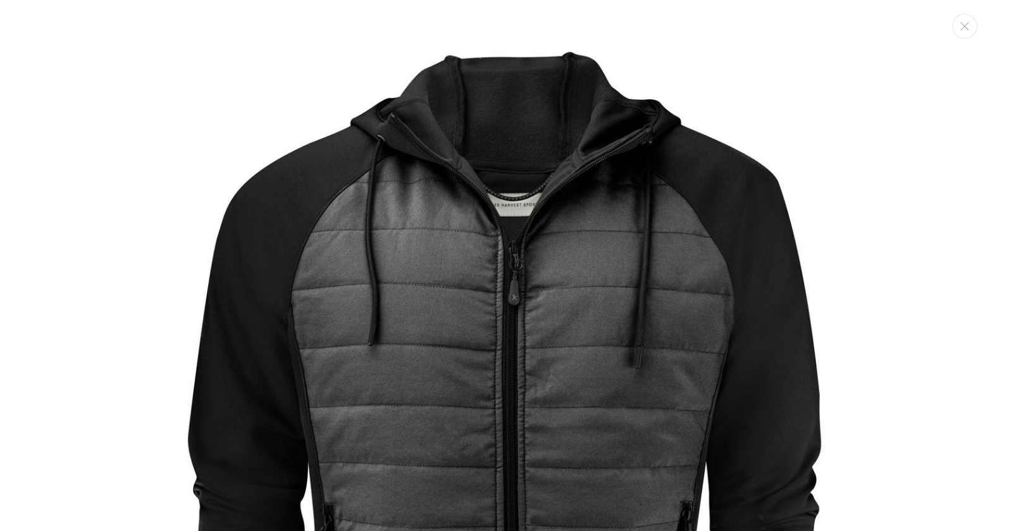
click at [521, 208] on img "Media gallery" at bounding box center [505, 448] width 870 height 870
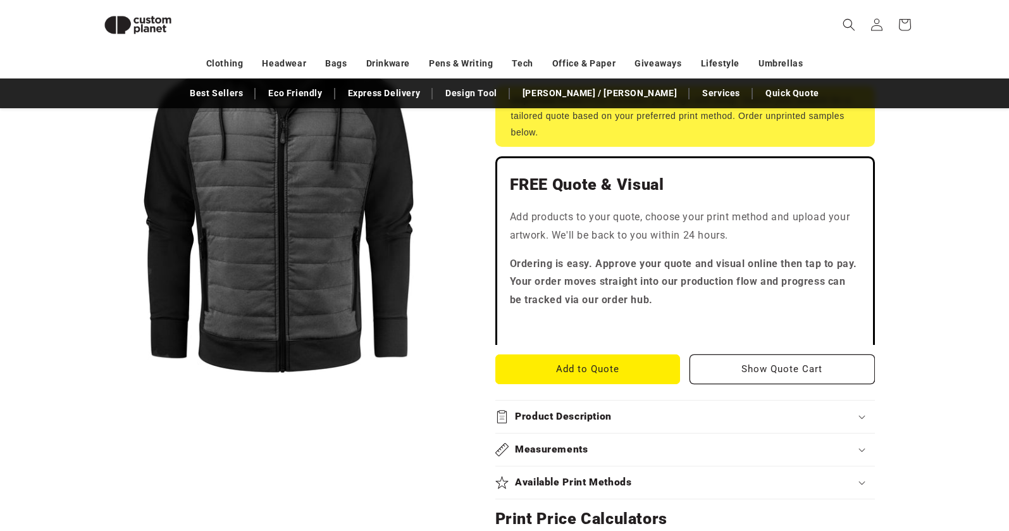
scroll to position [283, 0]
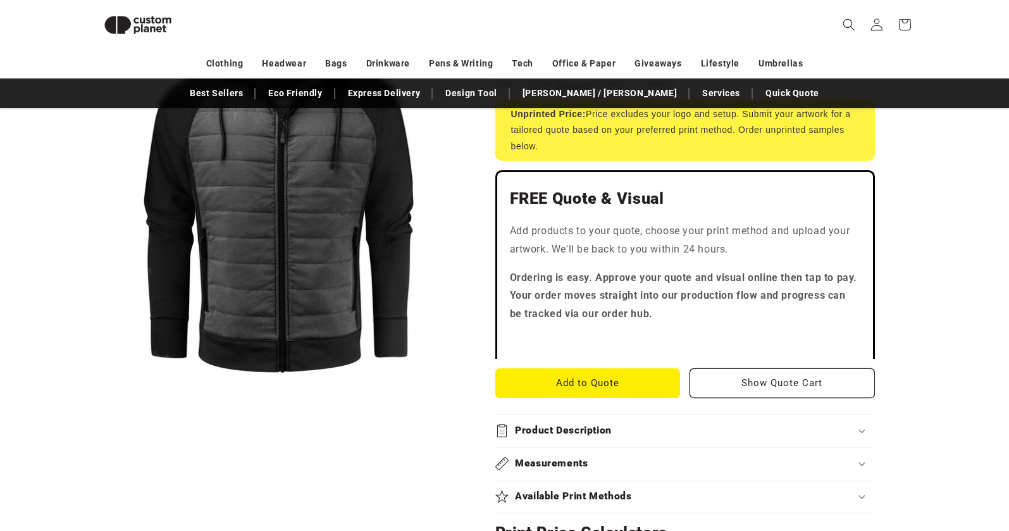
click at [94, 389] on button "Open media 1 in modal" at bounding box center [94, 389] width 0 height 0
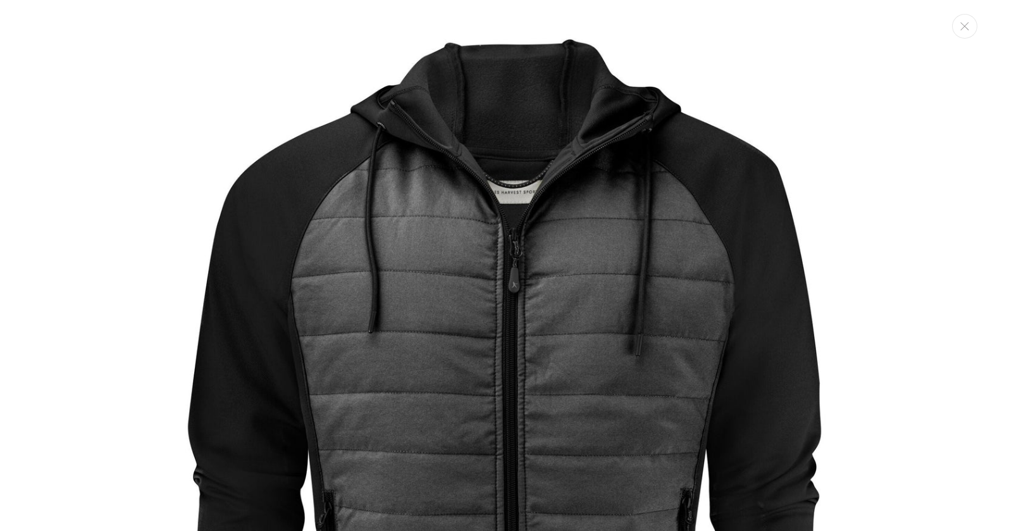
click at [506, 217] on img "Media gallery" at bounding box center [505, 435] width 870 height 870
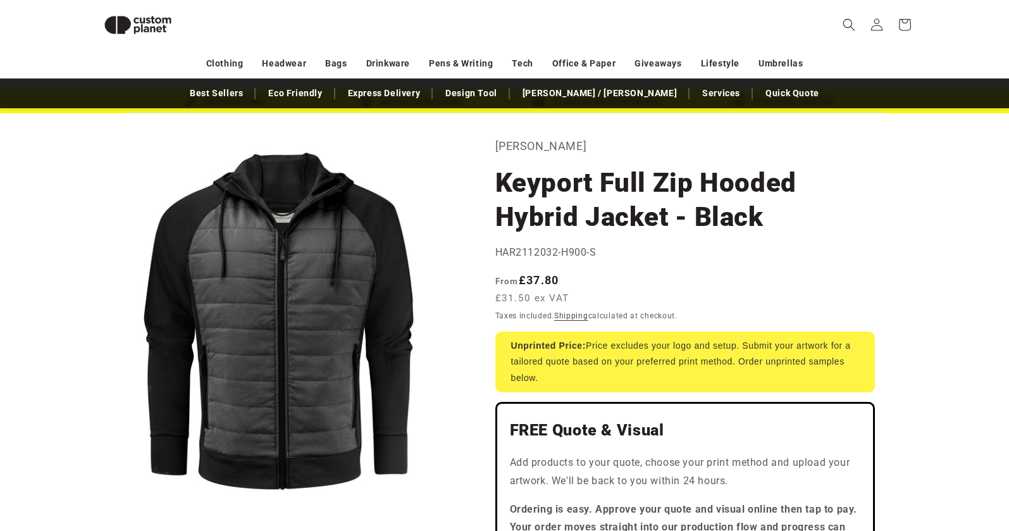
scroll to position [40, 0]
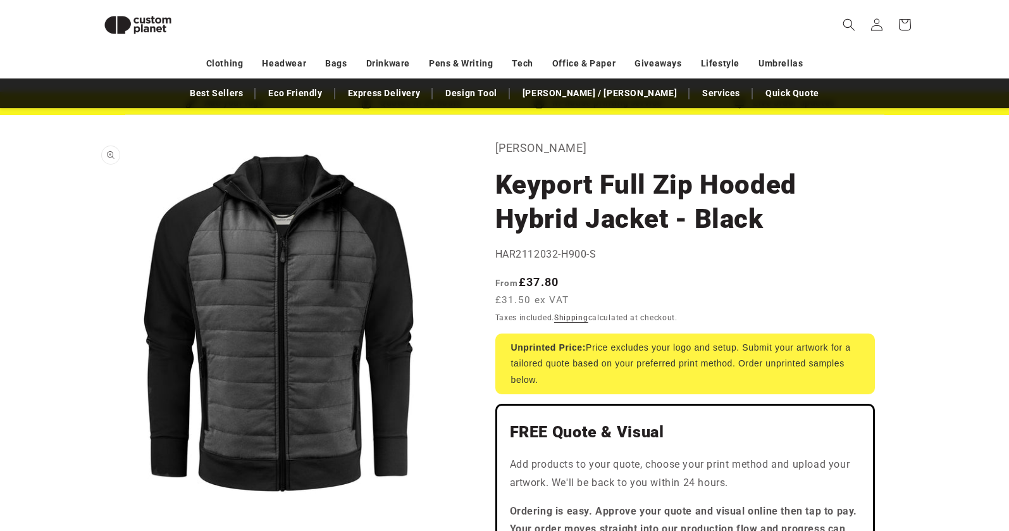
click at [94, 508] on button "Open media 1 in modal" at bounding box center [94, 508] width 0 height 0
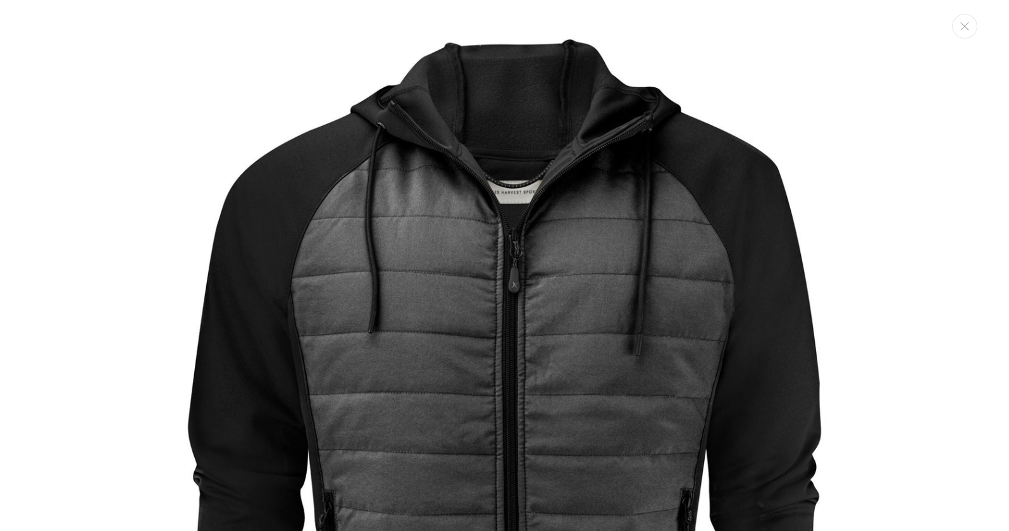
click at [582, 256] on img "Media gallery" at bounding box center [505, 435] width 870 height 870
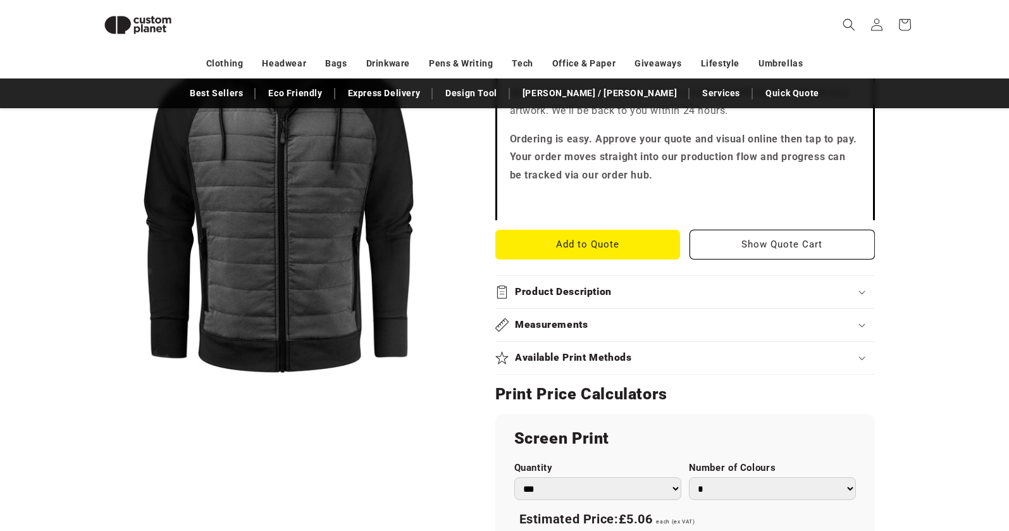
scroll to position [450, 0]
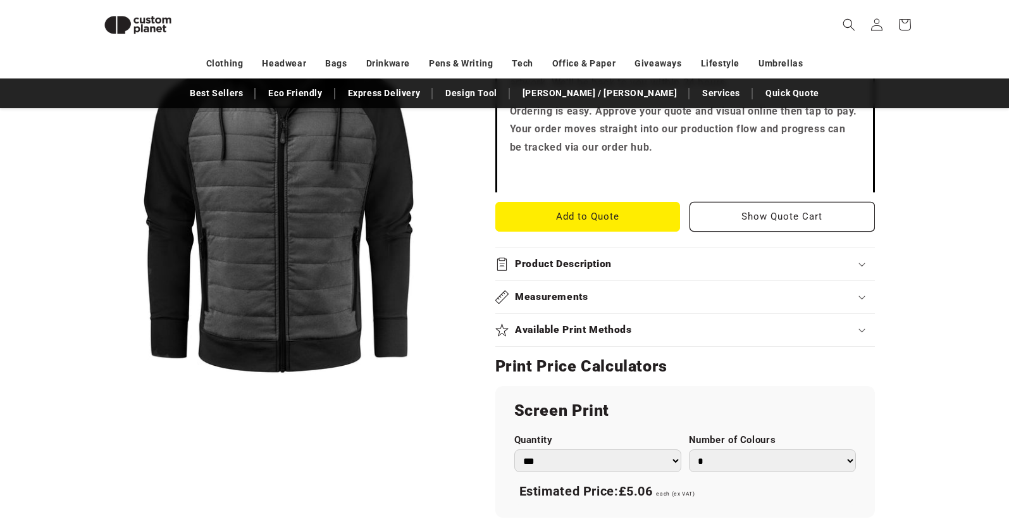
click at [591, 269] on h2 "Product Description" at bounding box center [563, 263] width 97 height 13
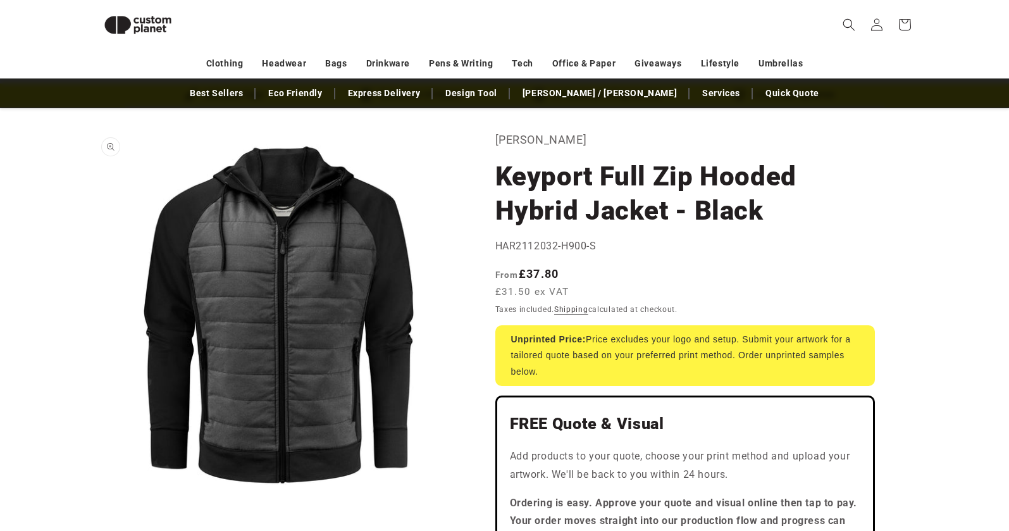
scroll to position [48, 0]
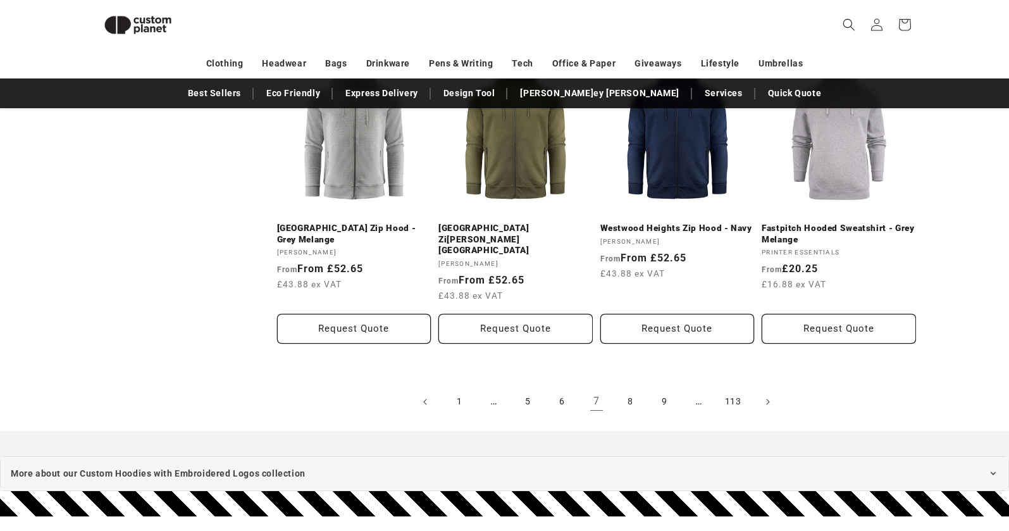
scroll to position [1442, 0]
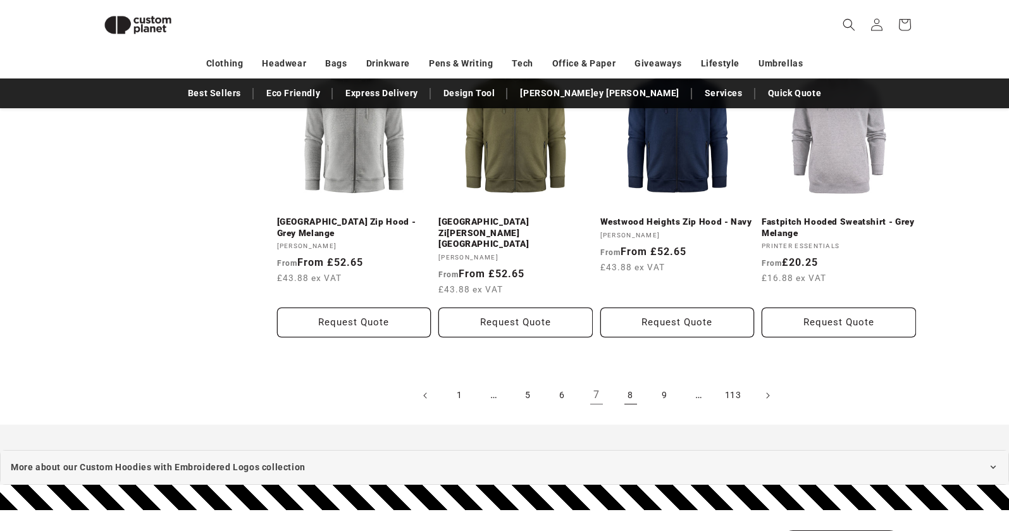
click at [633, 381] on link "8" at bounding box center [631, 395] width 28 height 28
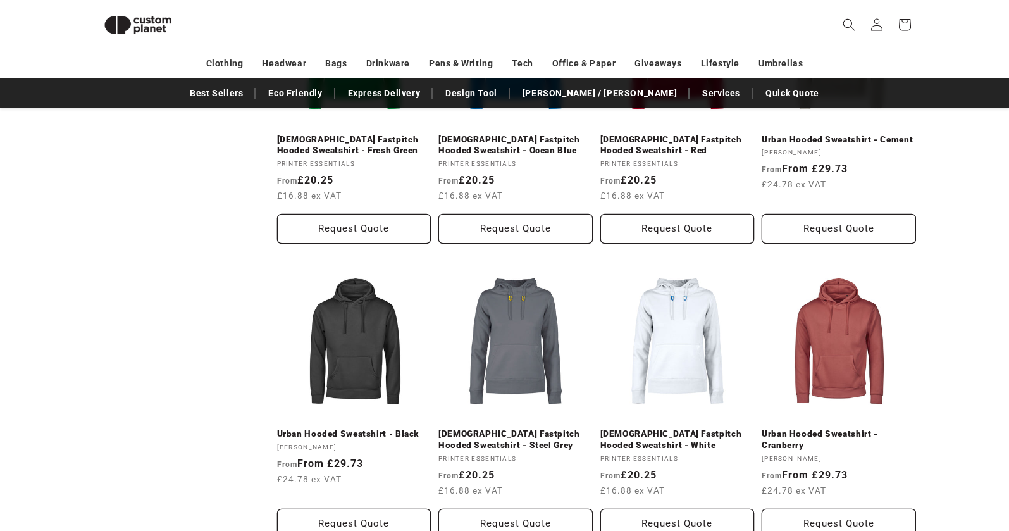
scroll to position [1186, 0]
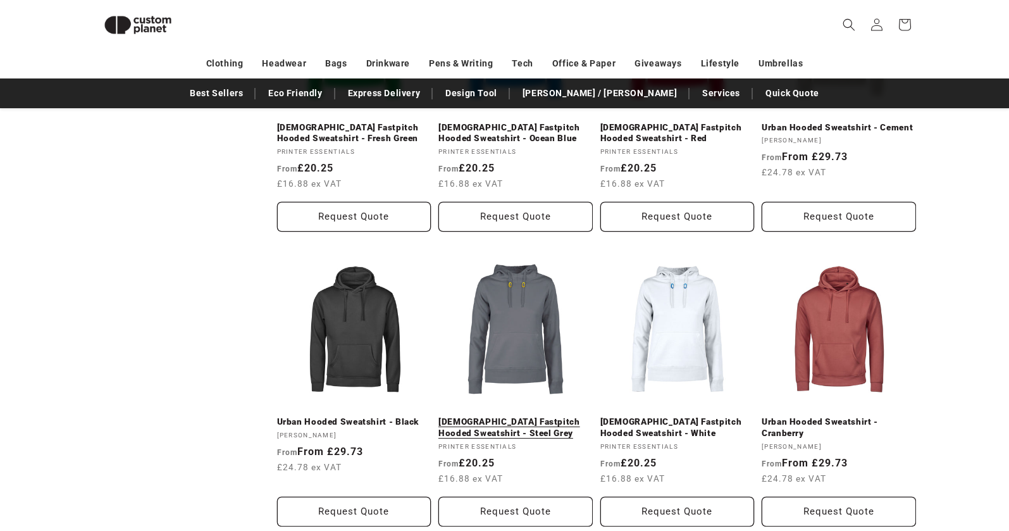
click at [519, 416] on link "[DEMOGRAPHIC_DATA] Fastpitch Hooded Sweatshirt - Steel Grey" at bounding box center [515, 427] width 154 height 22
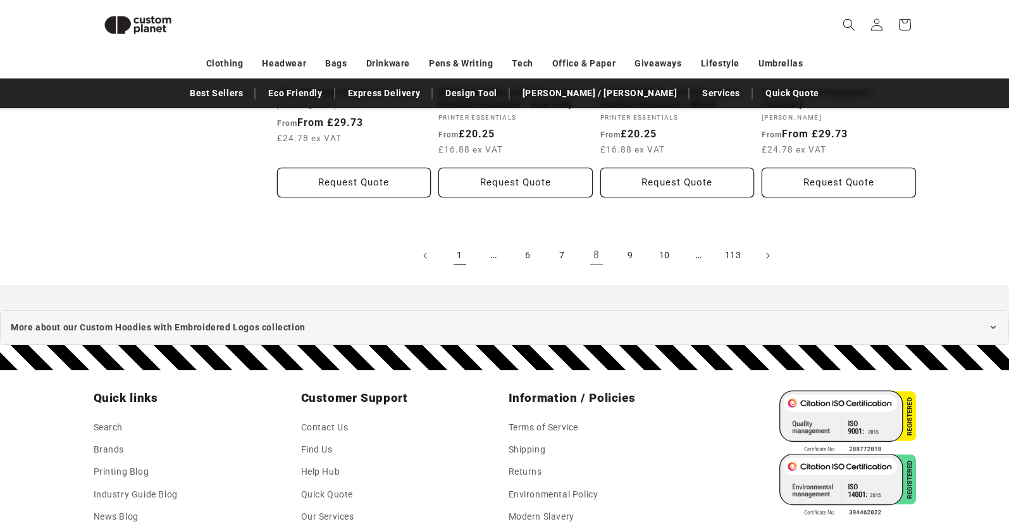
scroll to position [1507, 0]
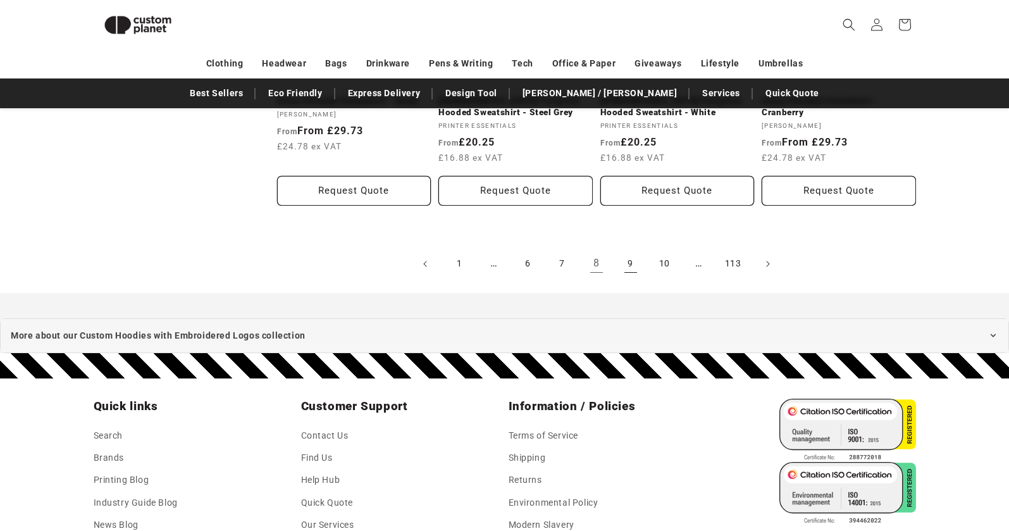
click at [629, 263] on link "9" at bounding box center [631, 264] width 28 height 28
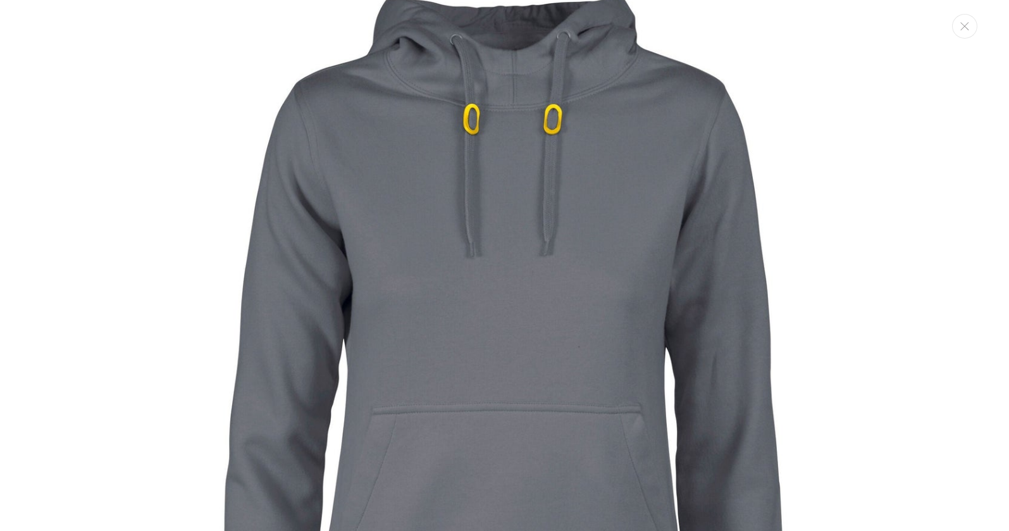
scroll to position [119, 0]
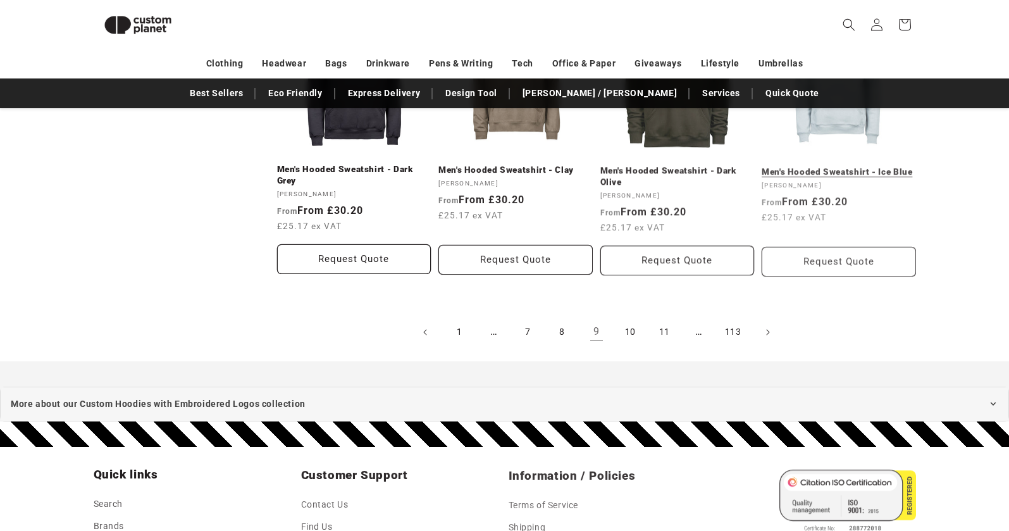
scroll to position [1443, 0]
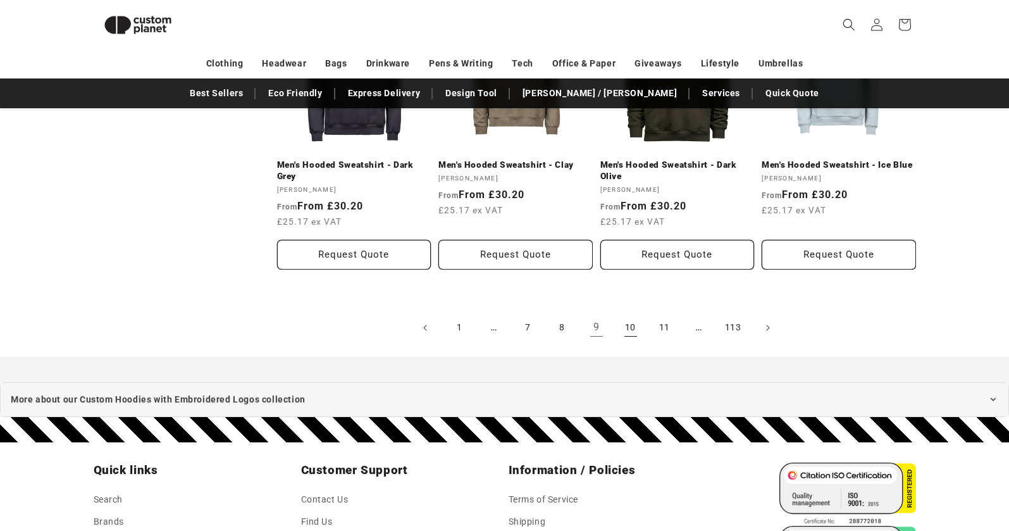
click at [629, 328] on link "10" at bounding box center [631, 328] width 28 height 28
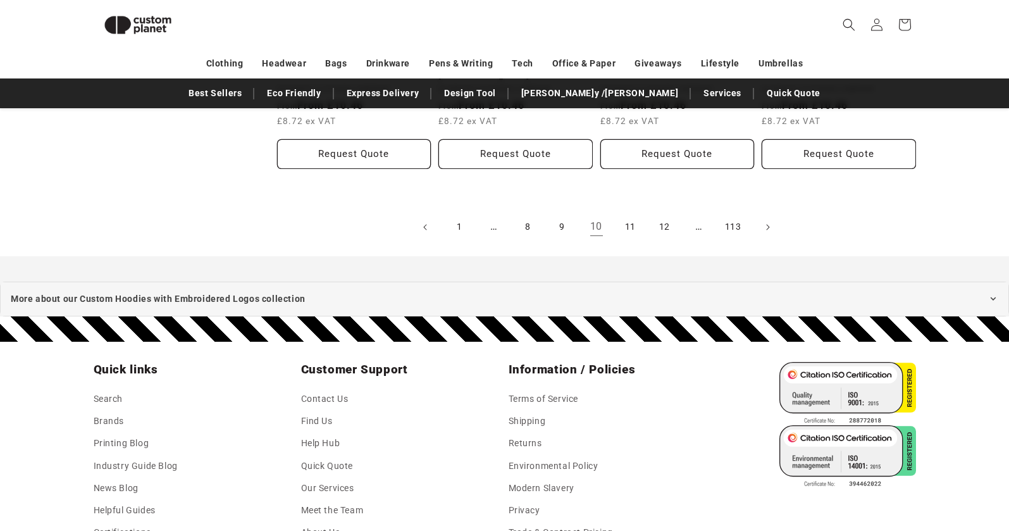
scroll to position [1553, 0]
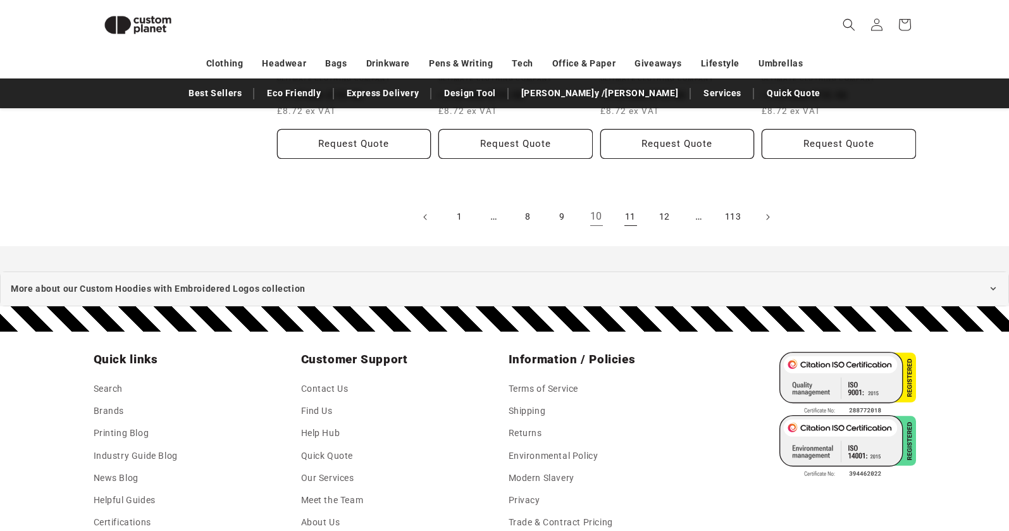
click at [631, 218] on link "11" at bounding box center [631, 217] width 28 height 28
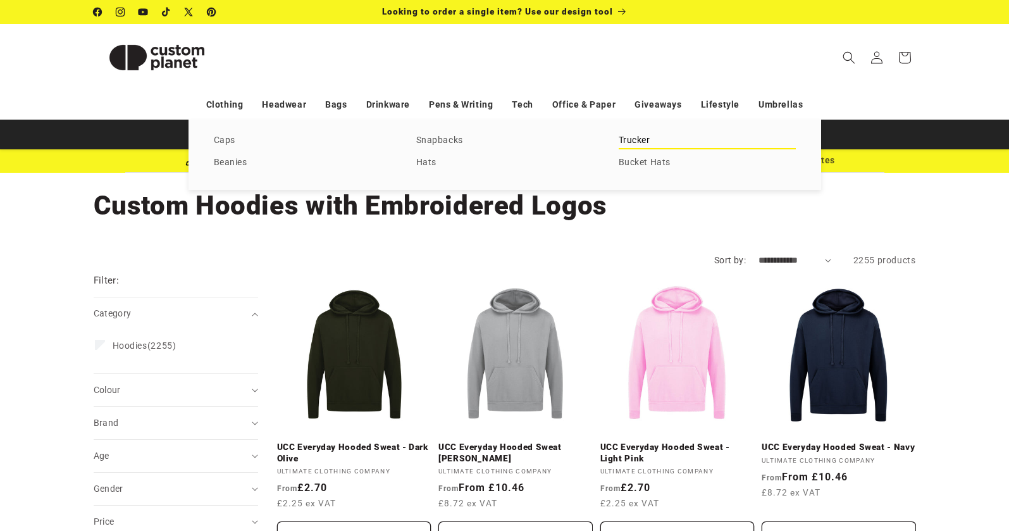
click at [629, 140] on link "Trucker" at bounding box center [707, 140] width 177 height 17
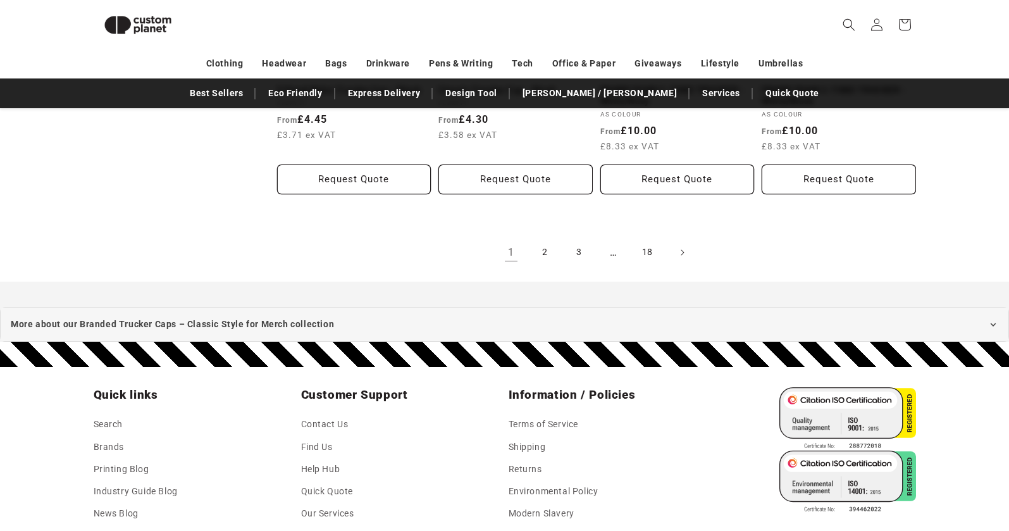
scroll to position [1509, 0]
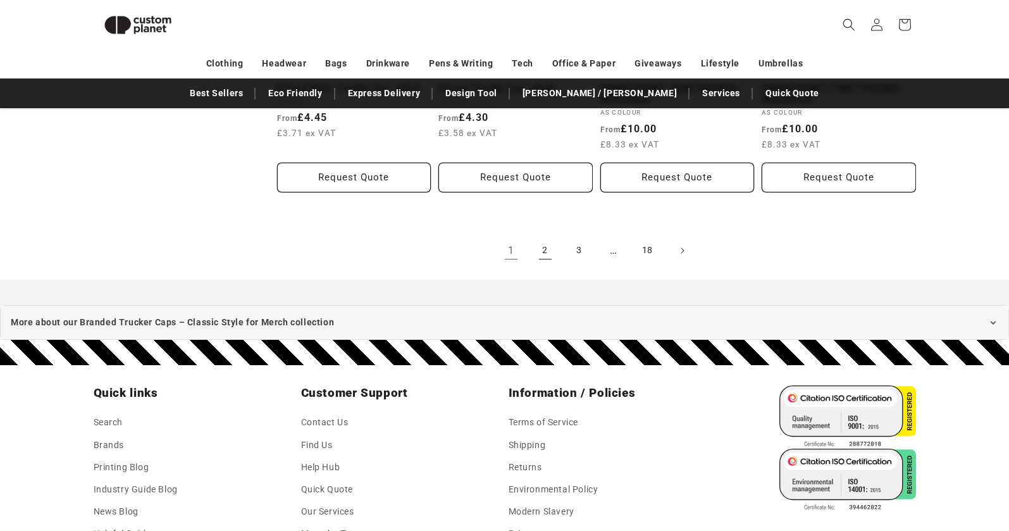
click at [548, 249] on link "2" at bounding box center [545, 251] width 28 height 28
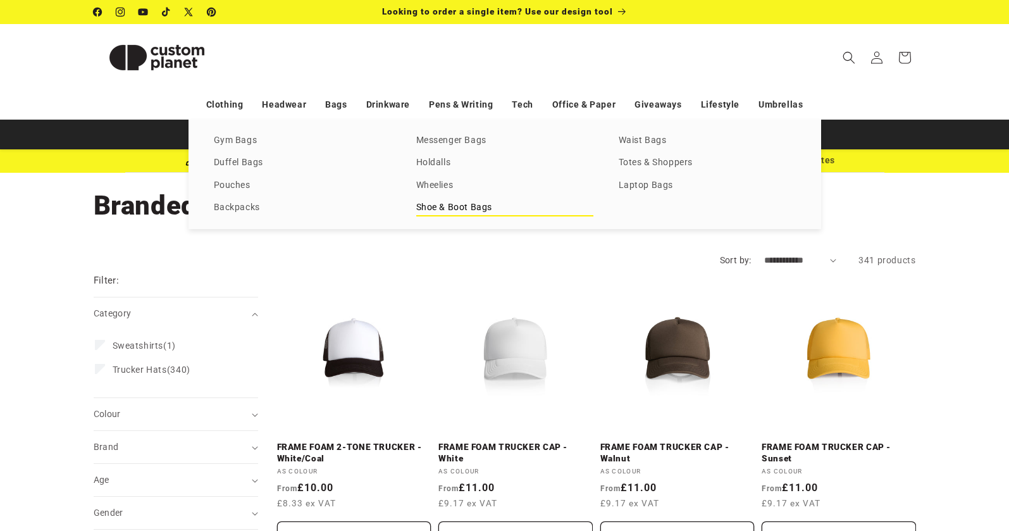
click at [468, 209] on link "Shoe & Boot Bags" at bounding box center [504, 207] width 177 height 17
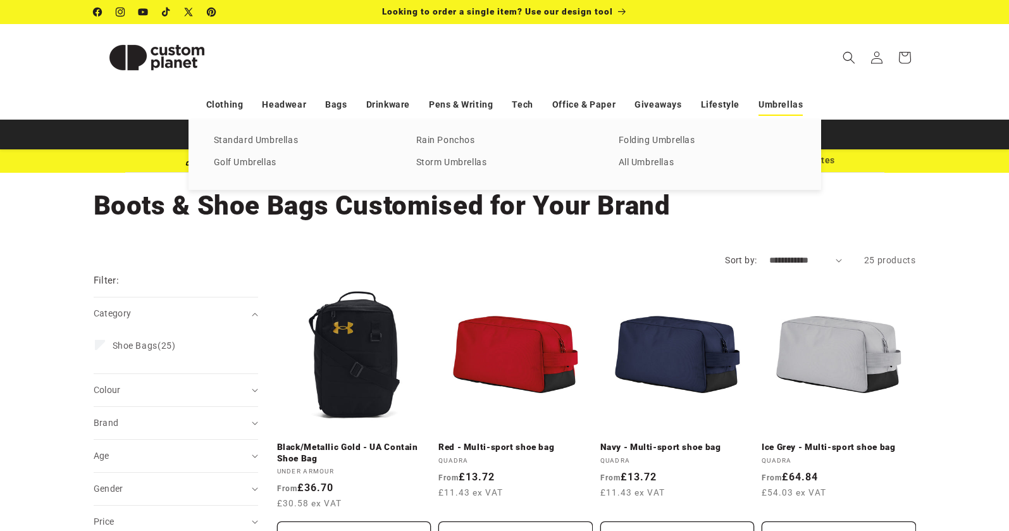
click at [782, 101] on link "Umbrellas" at bounding box center [780, 105] width 44 height 22
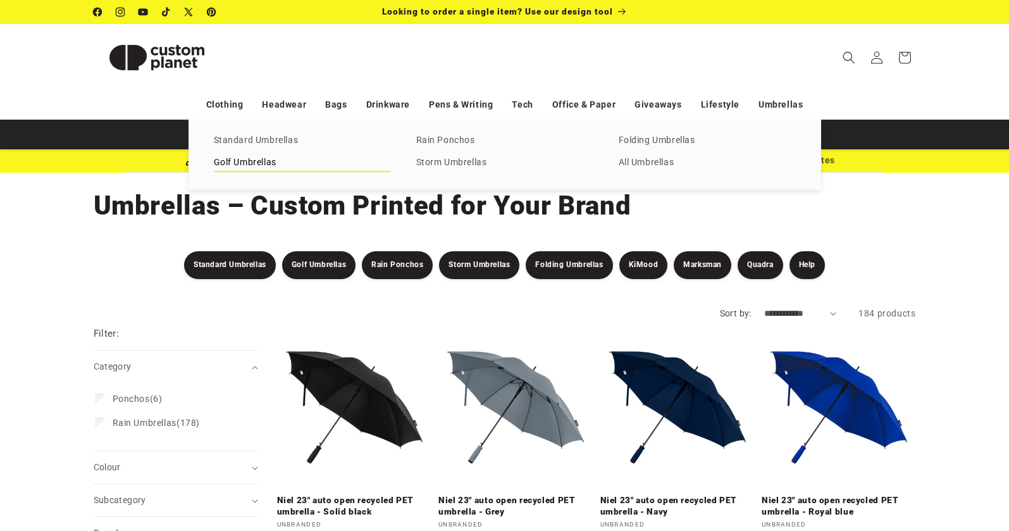
click at [270, 162] on link "Golf Umbrellas" at bounding box center [302, 162] width 177 height 17
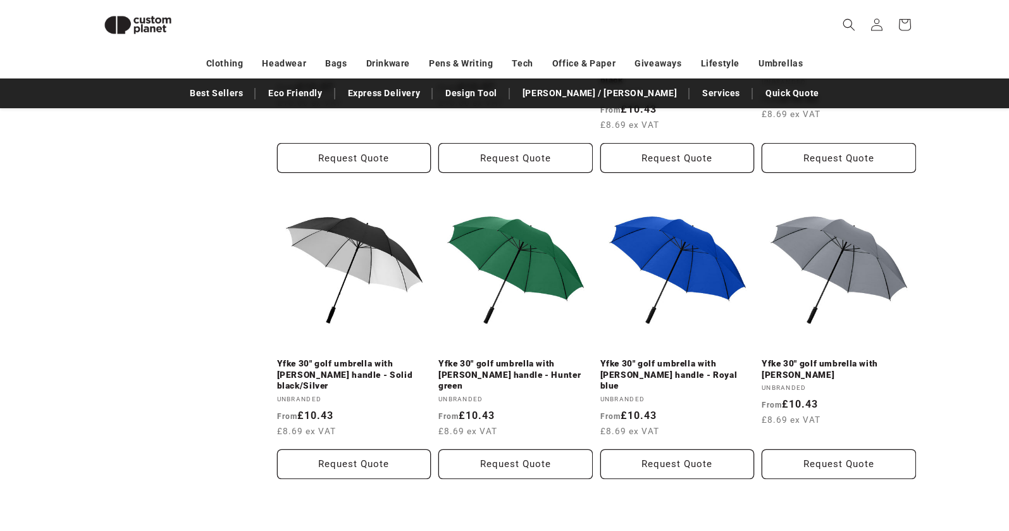
scroll to position [1260, 0]
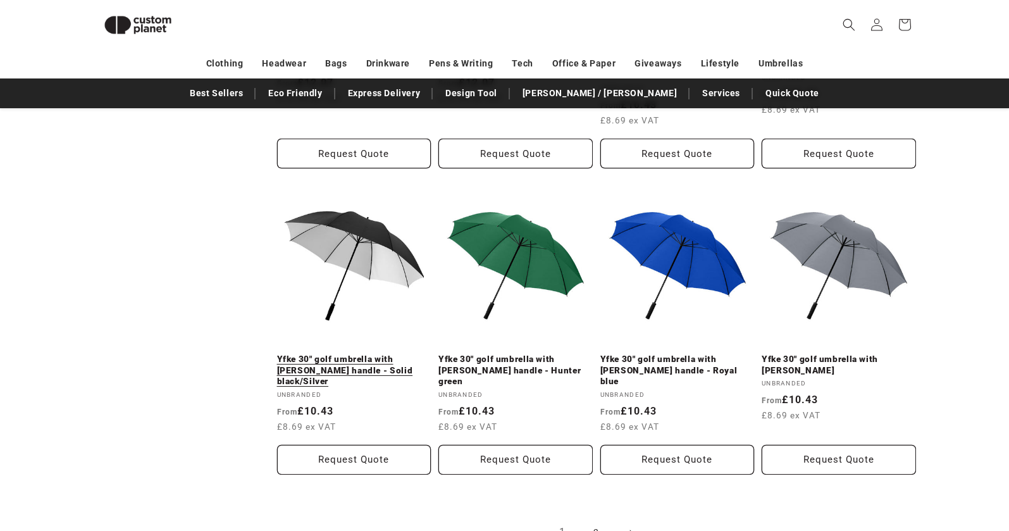
click at [347, 354] on link "Yfke 30" golf umbrella with [PERSON_NAME] handle - Solid black/Silver" at bounding box center [354, 371] width 154 height 34
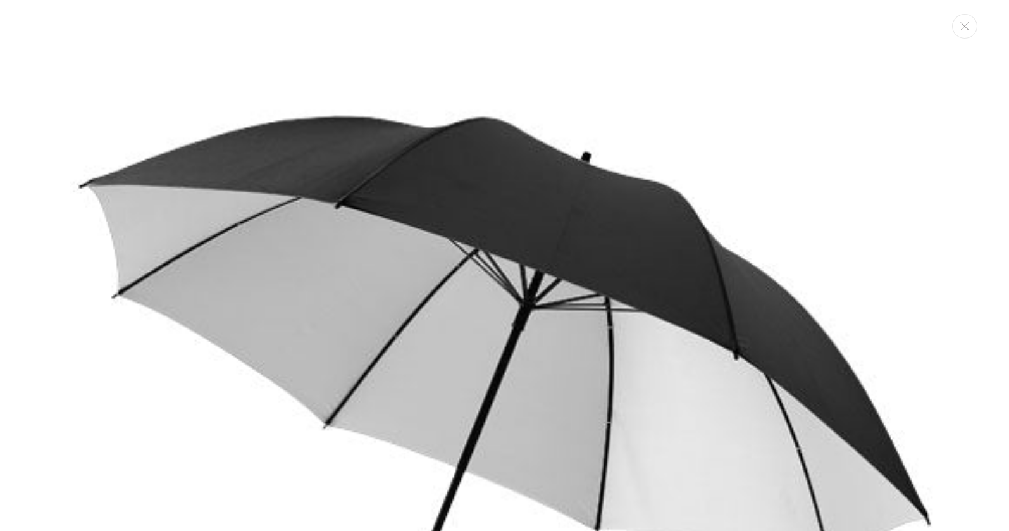
click at [531, 281] on img "Media gallery" at bounding box center [505, 448] width 870 height 870
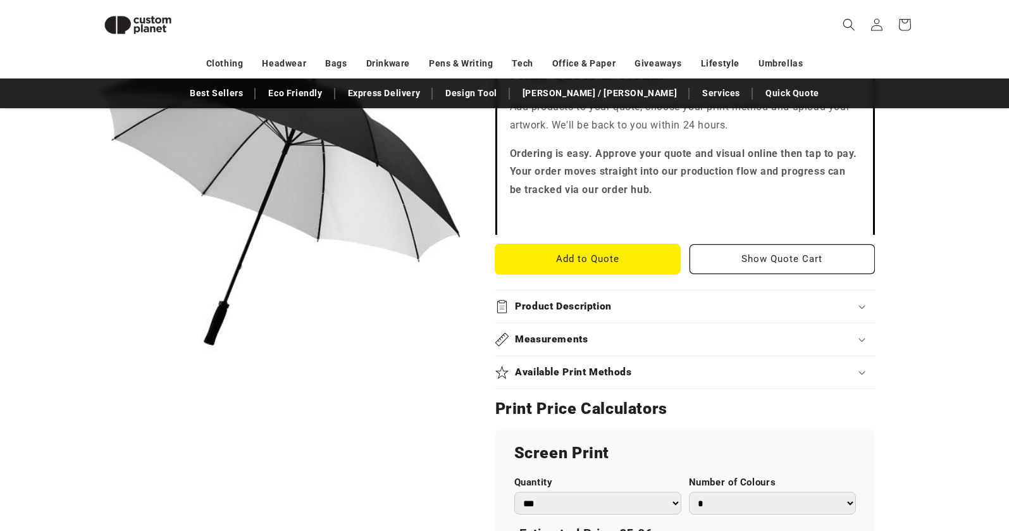
scroll to position [531, 0]
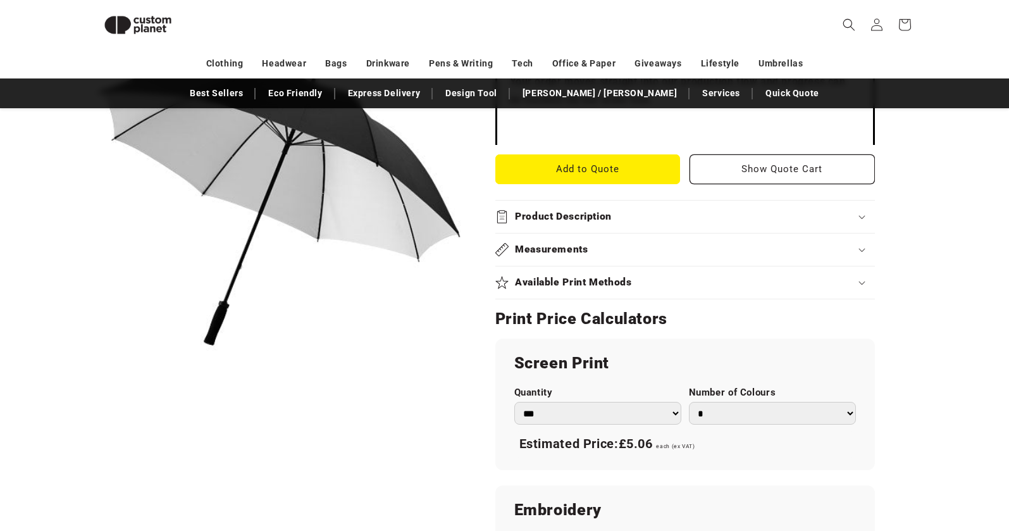
click at [620, 415] on select "*** *** *** **** **** **** ***** *****" at bounding box center [597, 413] width 167 height 23
